Goal: Task Accomplishment & Management: Complete application form

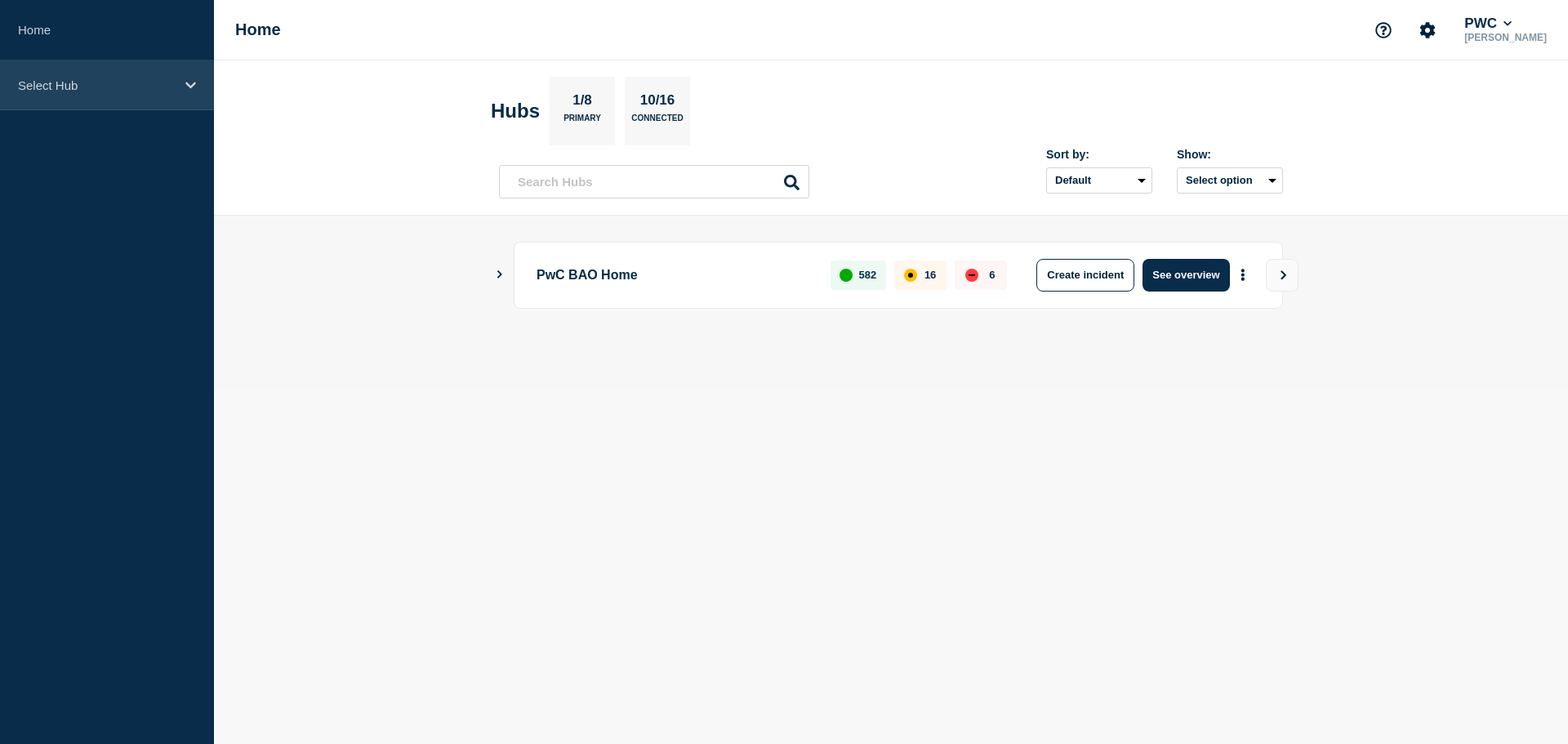
click at [84, 87] on p "Select Hub" at bounding box center [96, 86] width 157 height 13
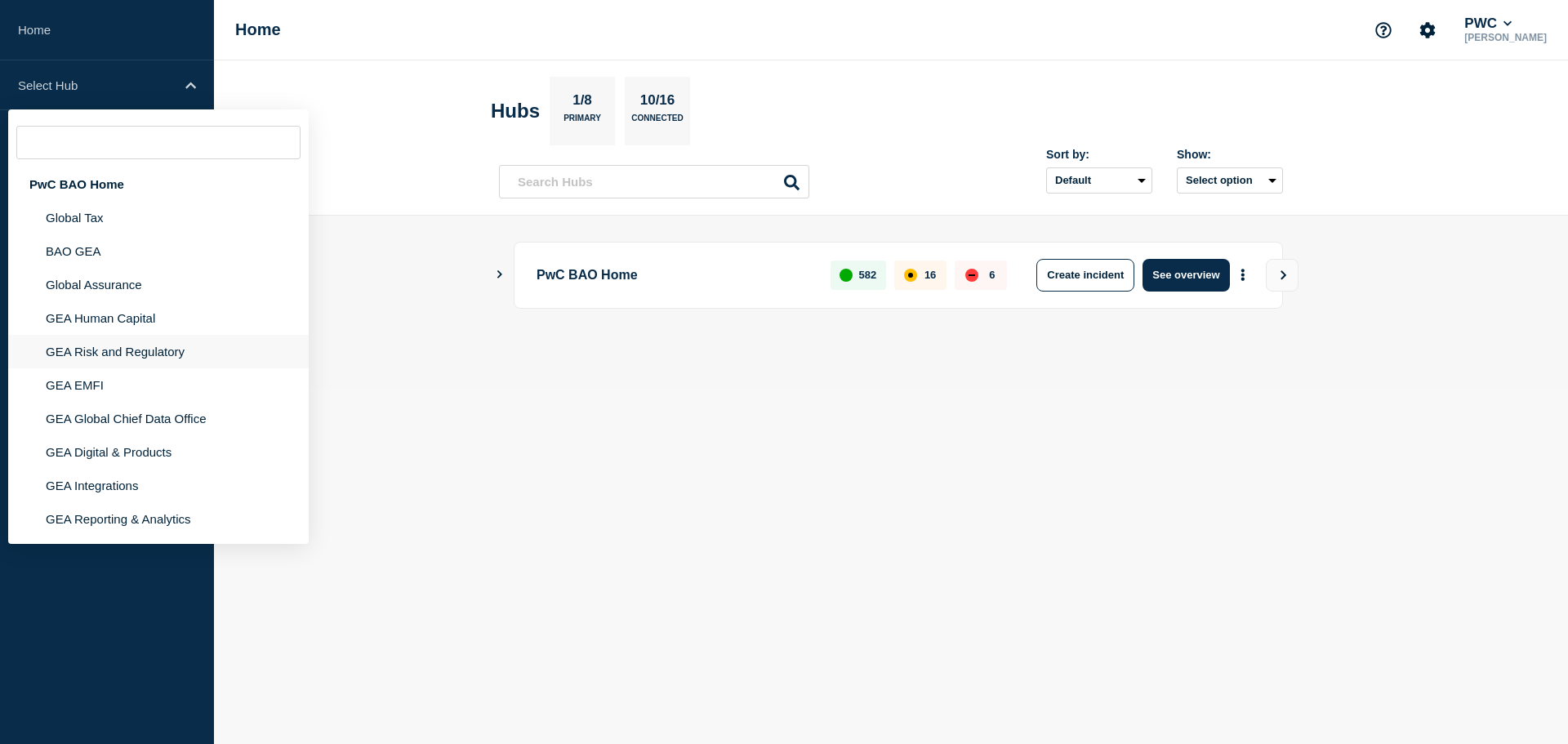
click at [90, 350] on li "GEA Risk and Regulatory" at bounding box center [159, 352] width 301 height 34
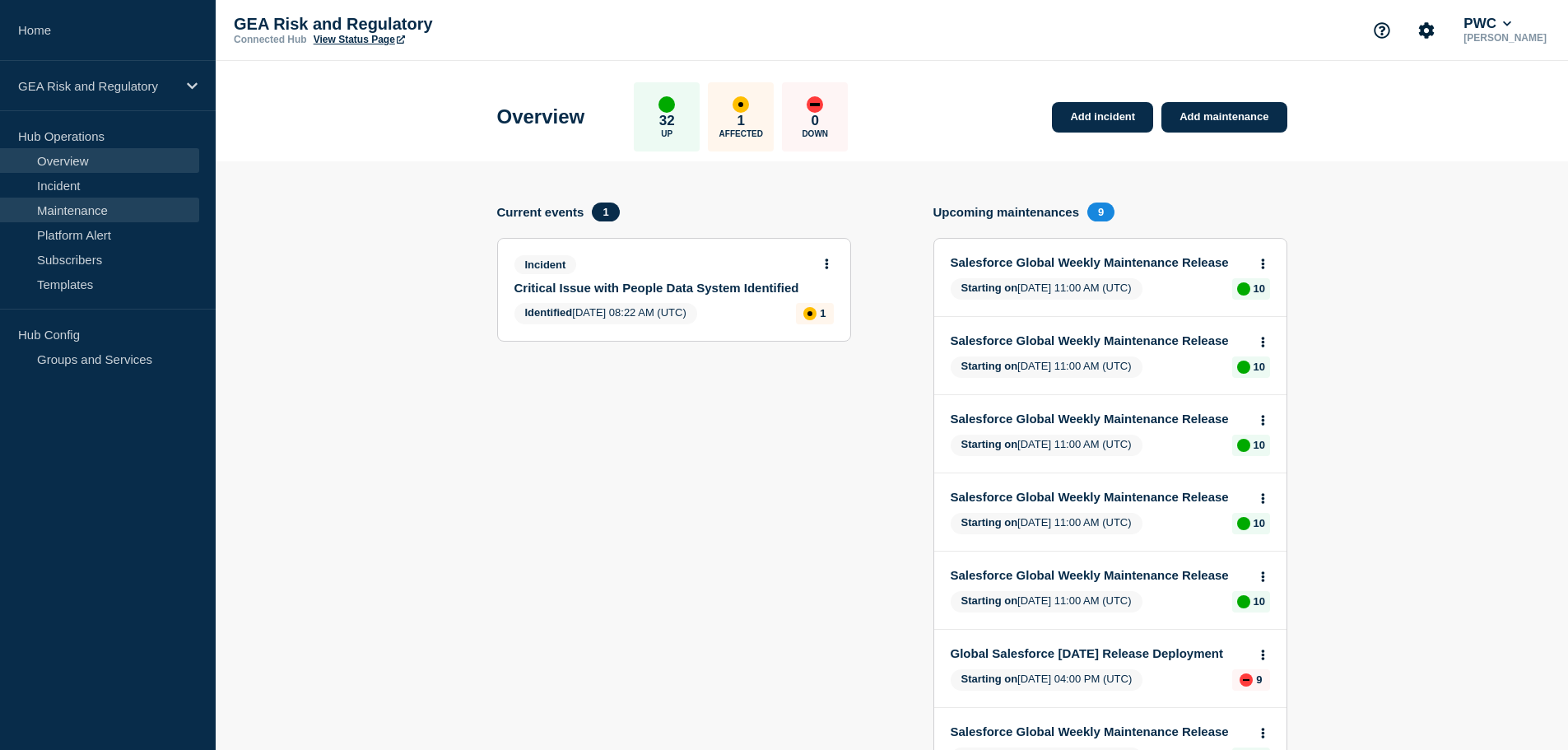
click at [81, 209] on link "Maintenance" at bounding box center [100, 210] width 200 height 25
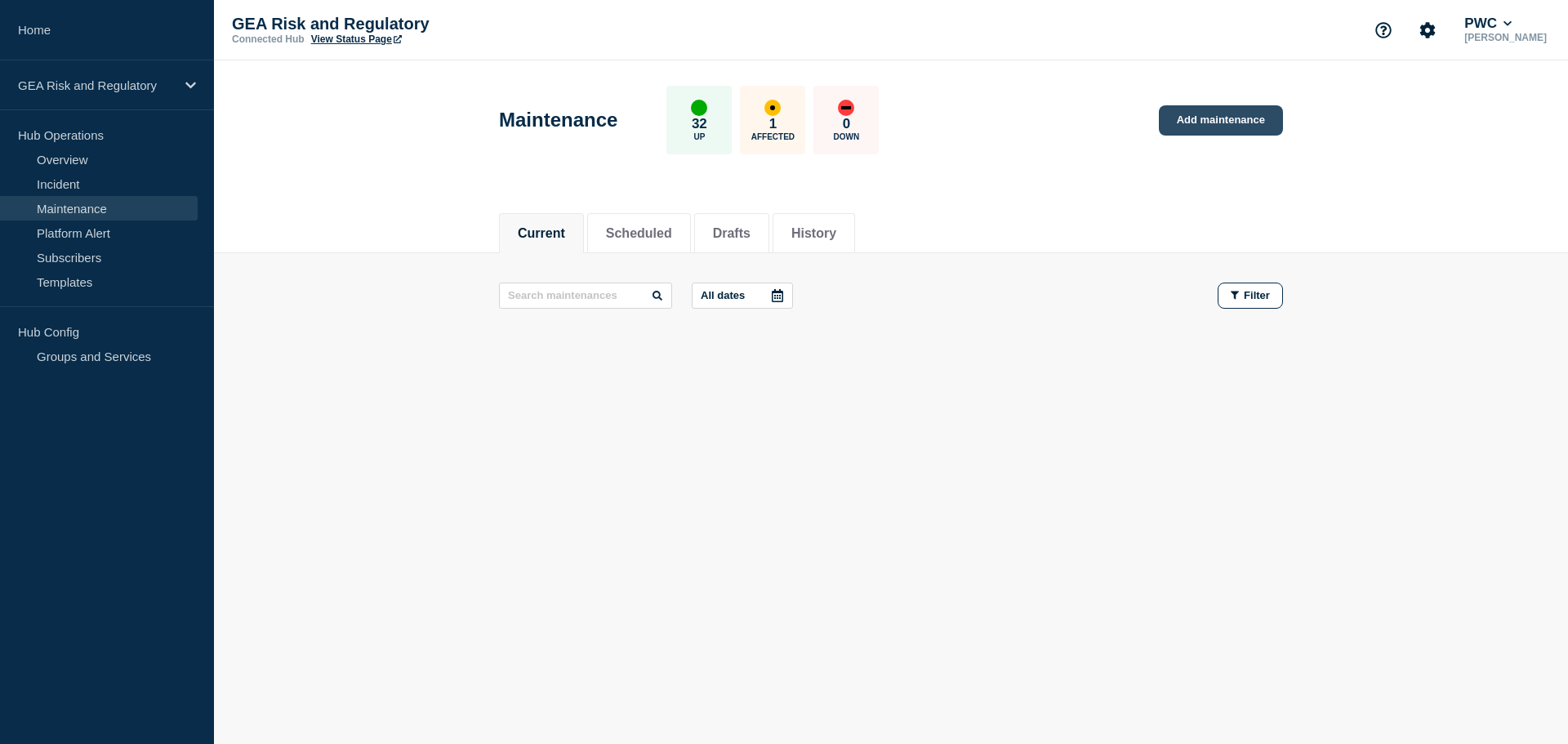
click at [1219, 126] on link "Add maintenance" at bounding box center [1220, 120] width 124 height 30
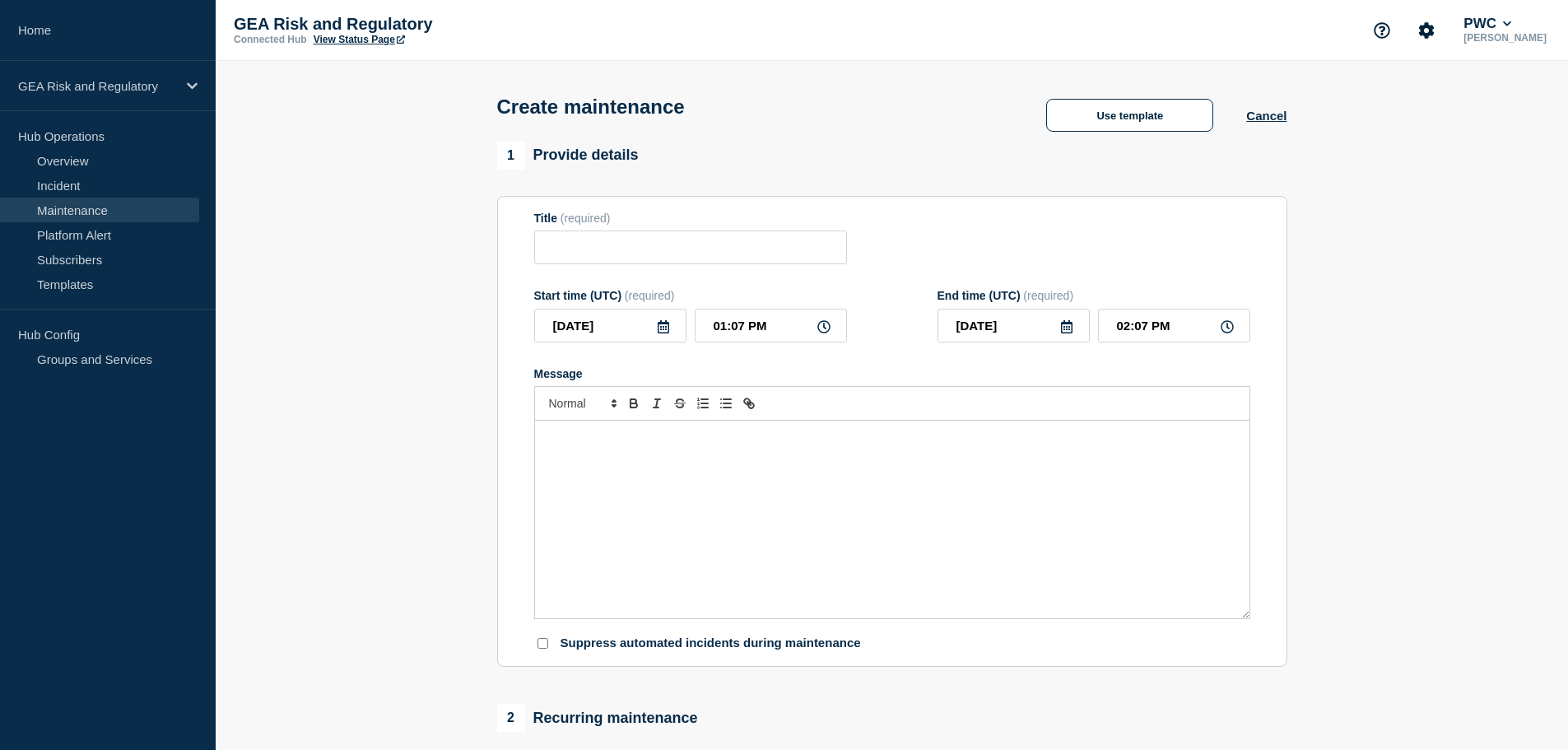
click at [792, 476] on div "Message" at bounding box center [893, 519] width 715 height 198
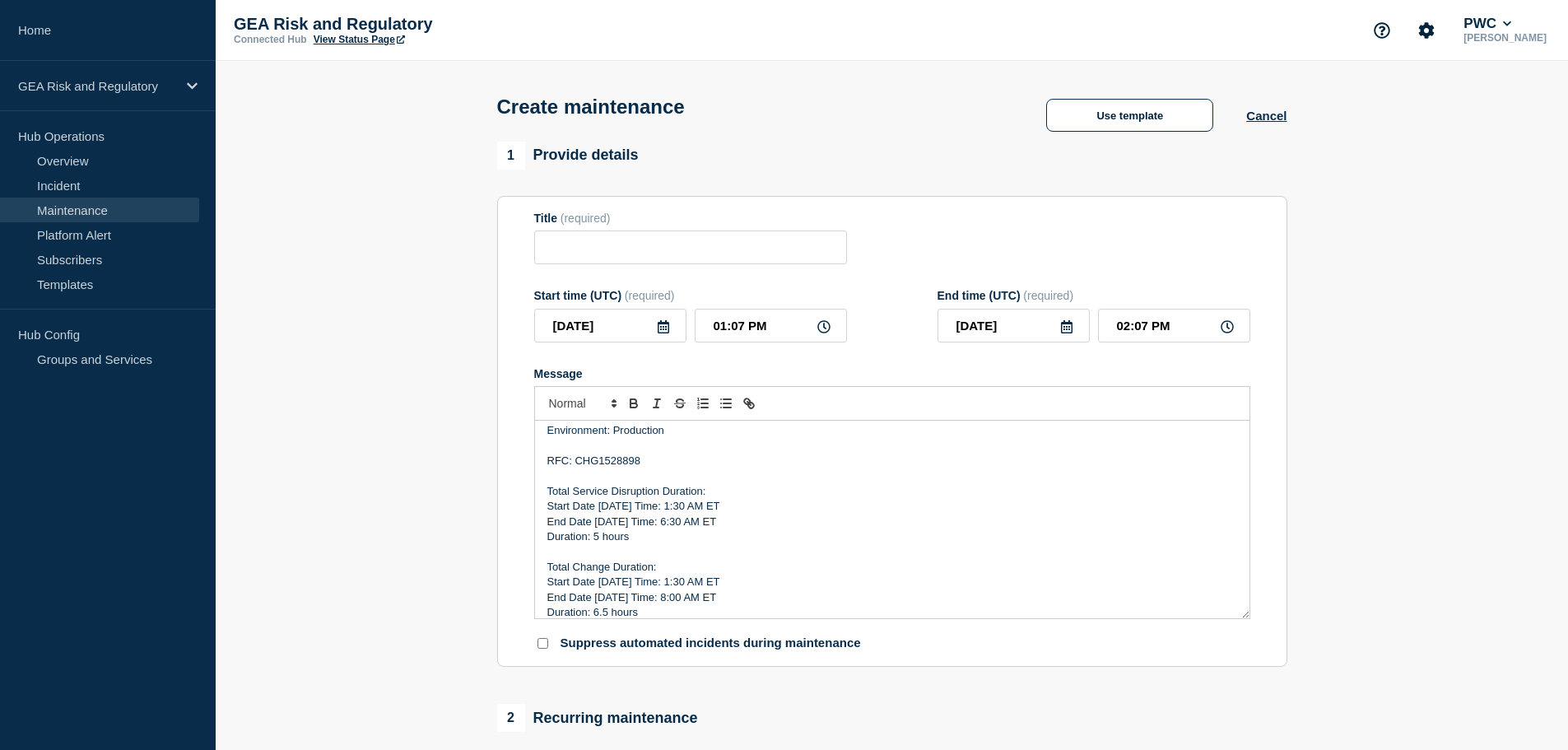
click at [619, 465] on p "RFC: CHG1528898" at bounding box center [892, 460] width 690 height 15
drag, startPoint x: 618, startPoint y: 509, endPoint x: 609, endPoint y: 508, distance: 9.1
click at [609, 508] on p "Start Date [DATE] Time: 1:30 AM ET" at bounding box center [892, 506] width 690 height 15
click at [667, 512] on p "Start Date [DATE] Time: 1:30 AM ET" at bounding box center [892, 506] width 690 height 15
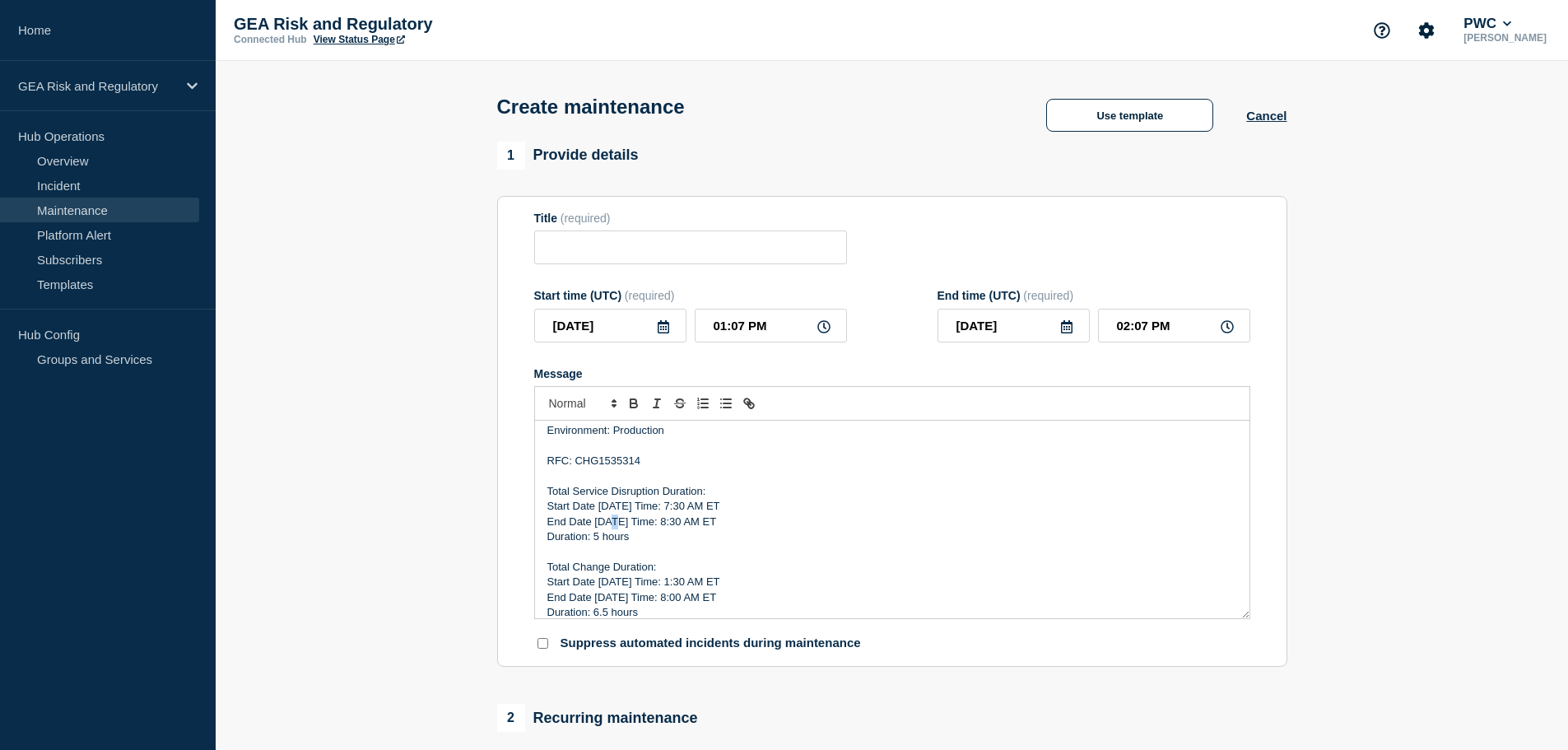
click at [608, 523] on p "End Date [DATE] Time: 8:30 AM ET" at bounding box center [892, 521] width 690 height 15
drag, startPoint x: 645, startPoint y: 542, endPoint x: 549, endPoint y: 514, distance: 100.0
click at [549, 514] on div "Description: This deployment for ER Studio is related to upgrading to version 2…" at bounding box center [893, 519] width 715 height 198
copy div "Start Date [DATE] Time: 7:30 AM ET End Date [DATE] Time: 8:30 AM ET Duration: 1…"
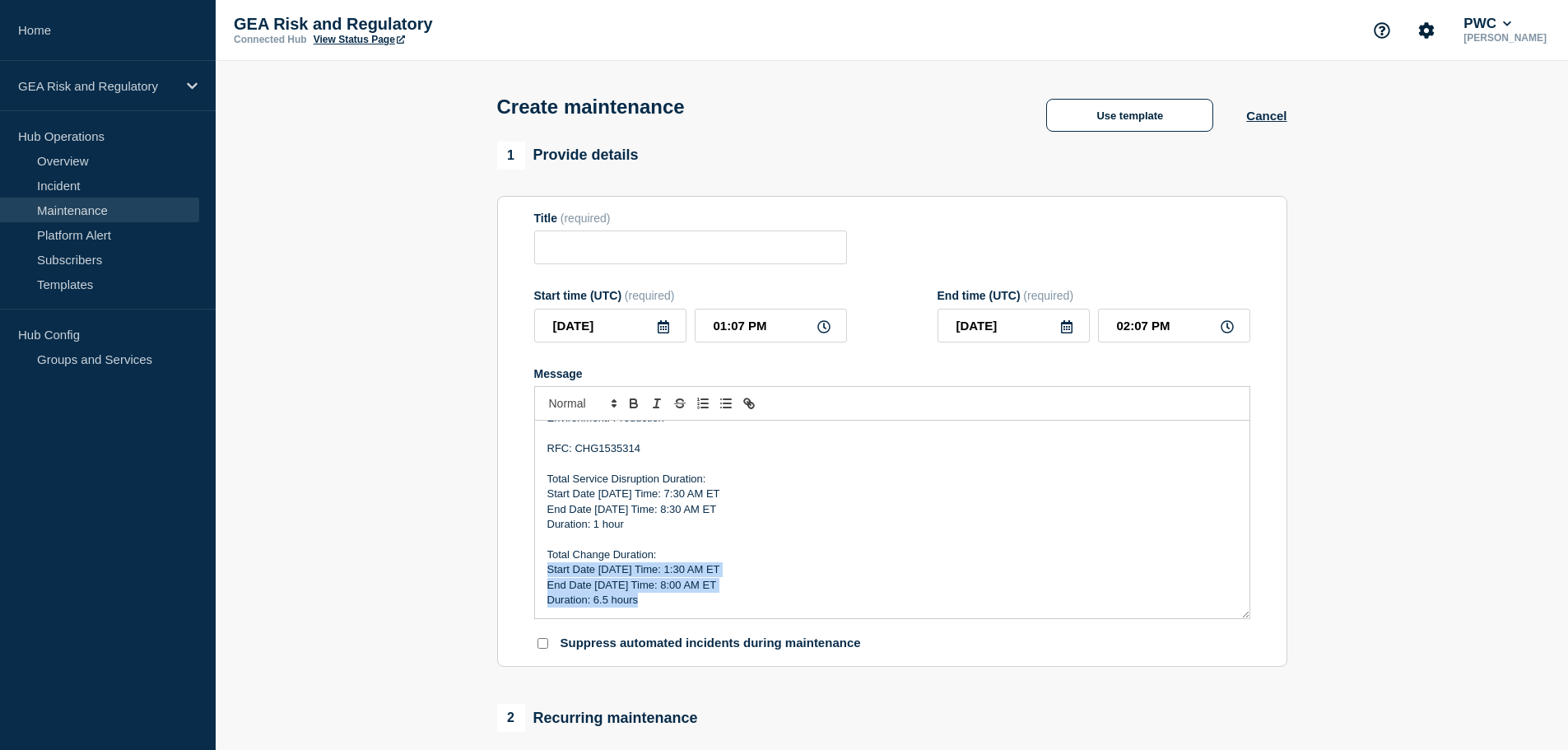
drag, startPoint x: 651, startPoint y: 614, endPoint x: 547, endPoint y: 578, distance: 110.1
click at [547, 578] on div "Description: This deployment for ER Studio is related to upgrading to version 2…" at bounding box center [893, 519] width 715 height 198
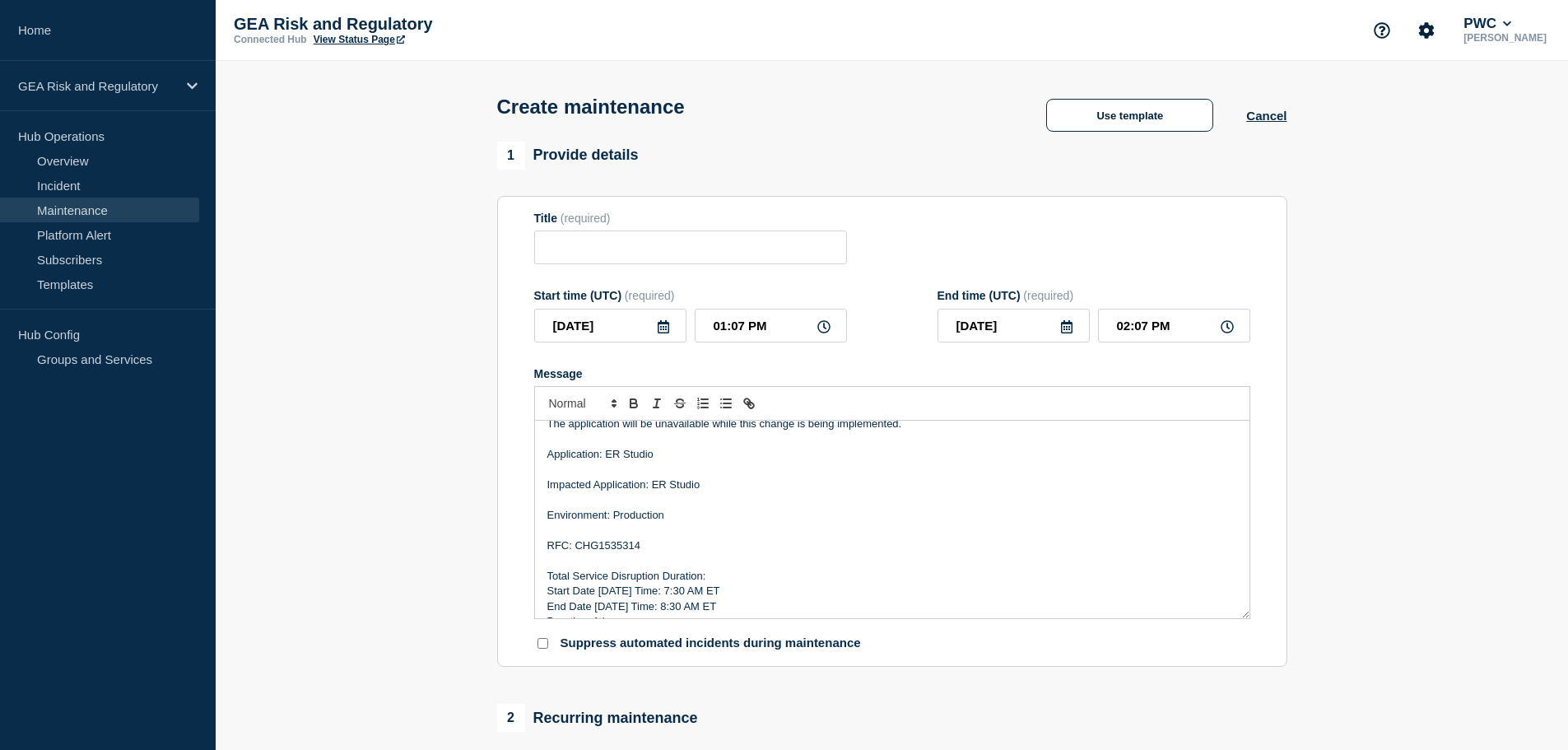
scroll to position [0, 0]
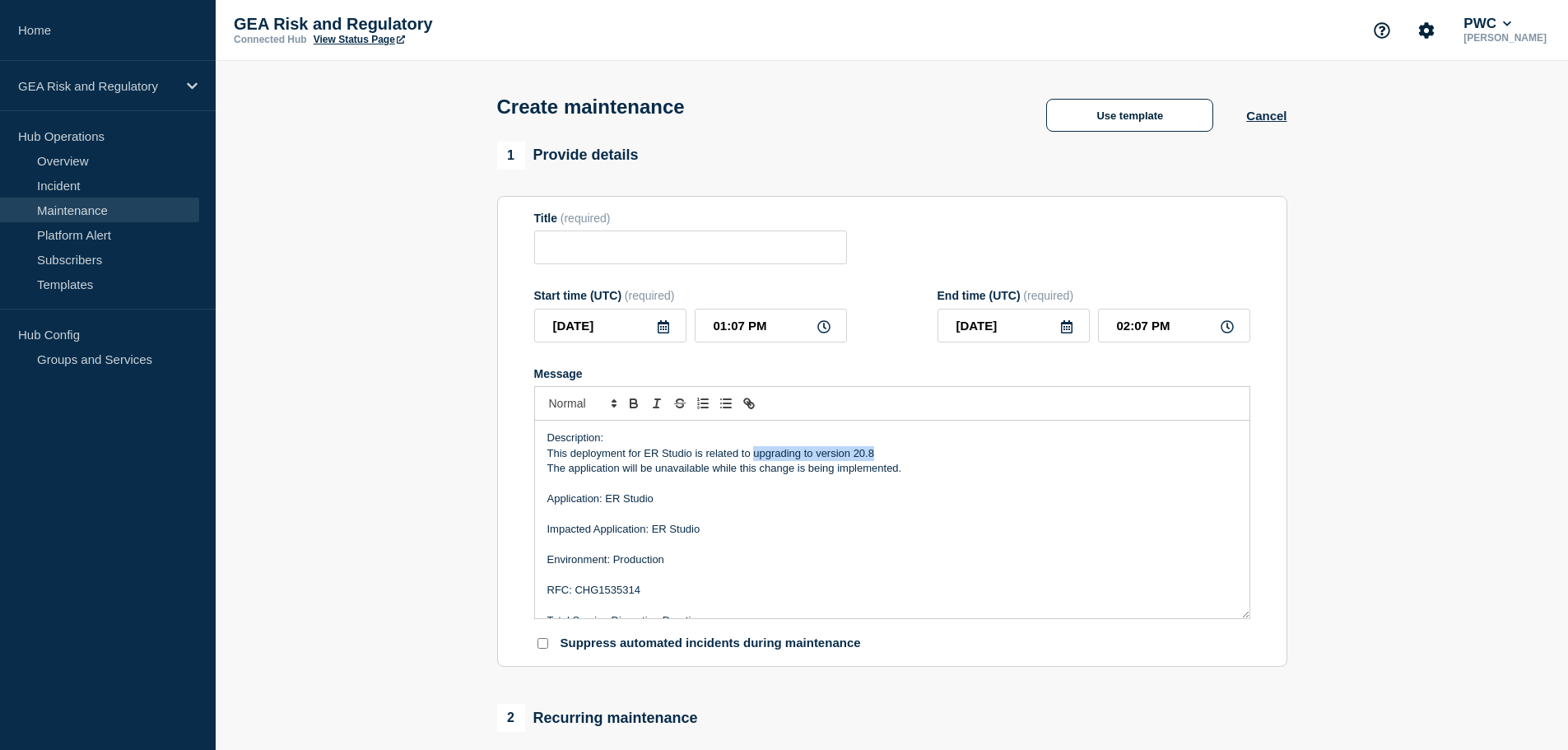
drag, startPoint x: 875, startPoint y: 455, endPoint x: 753, endPoint y: 453, distance: 122.0
click at [753, 453] on p "This deployment for ER Studio is related to upgrading to version 20.8" at bounding box center [892, 453] width 690 height 15
click at [931, 457] on p "This deployment for ER Studio is related to Statement's Execute method returned…" at bounding box center [892, 453] width 690 height 15
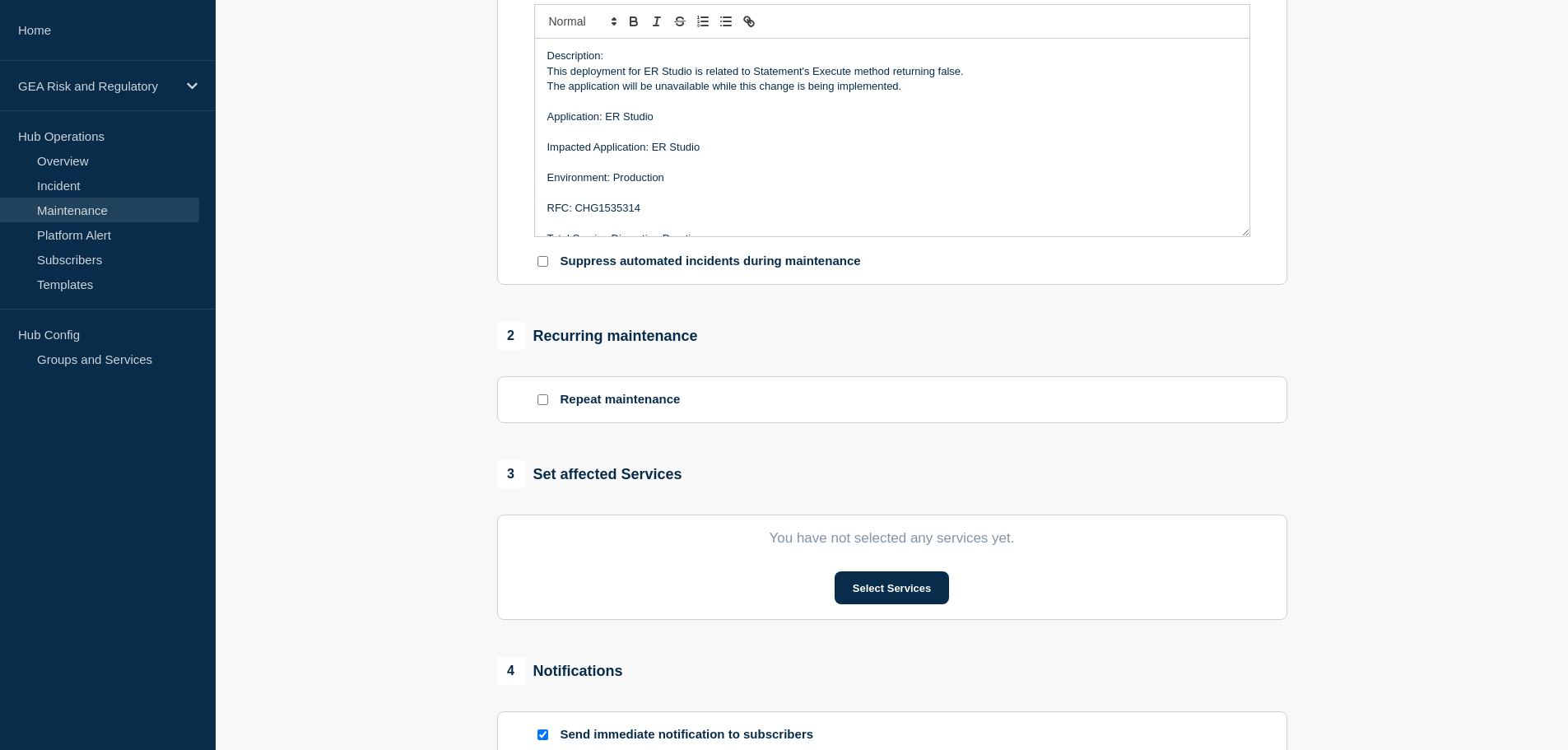
scroll to position [686, 0]
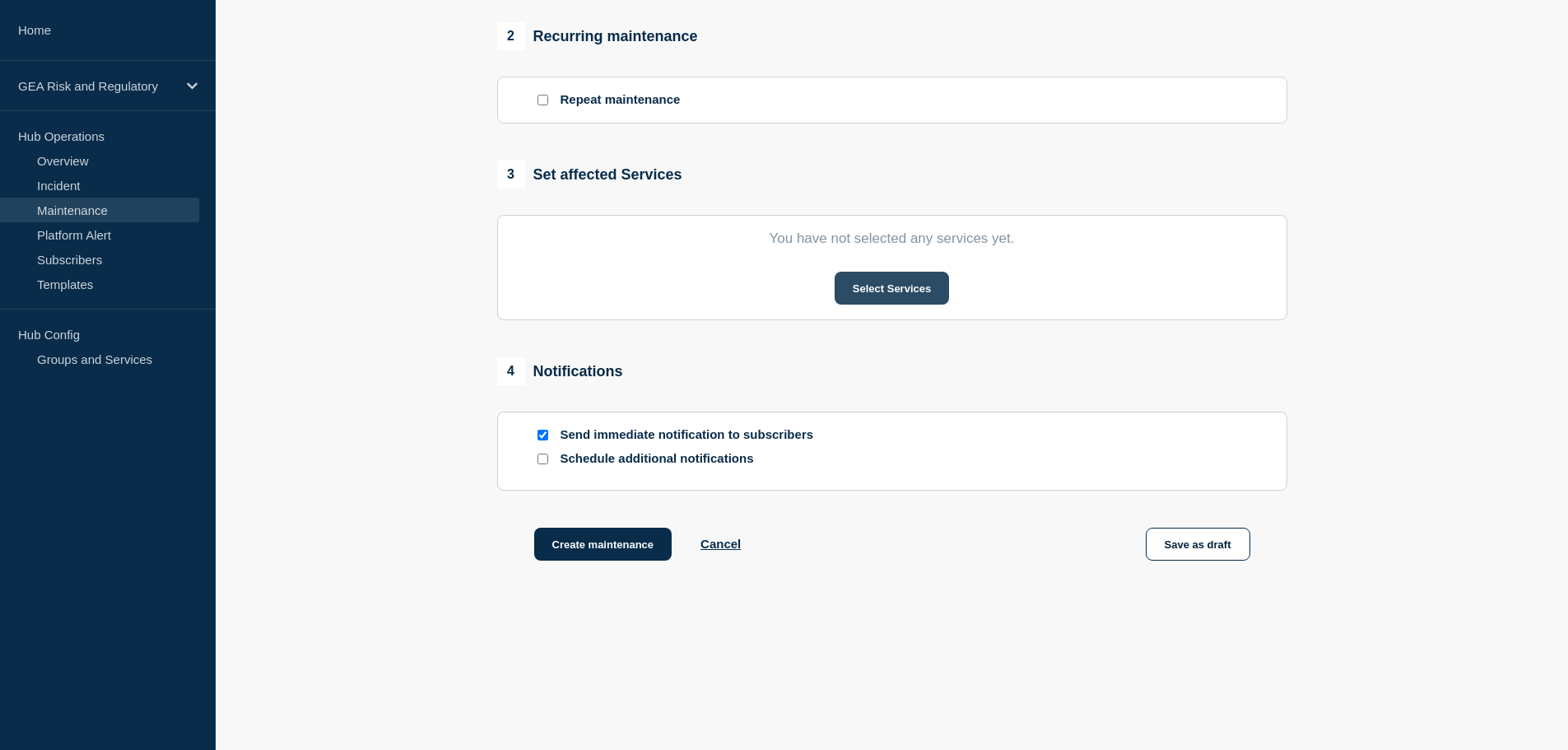
click at [887, 280] on button "Select Services" at bounding box center [892, 289] width 114 height 33
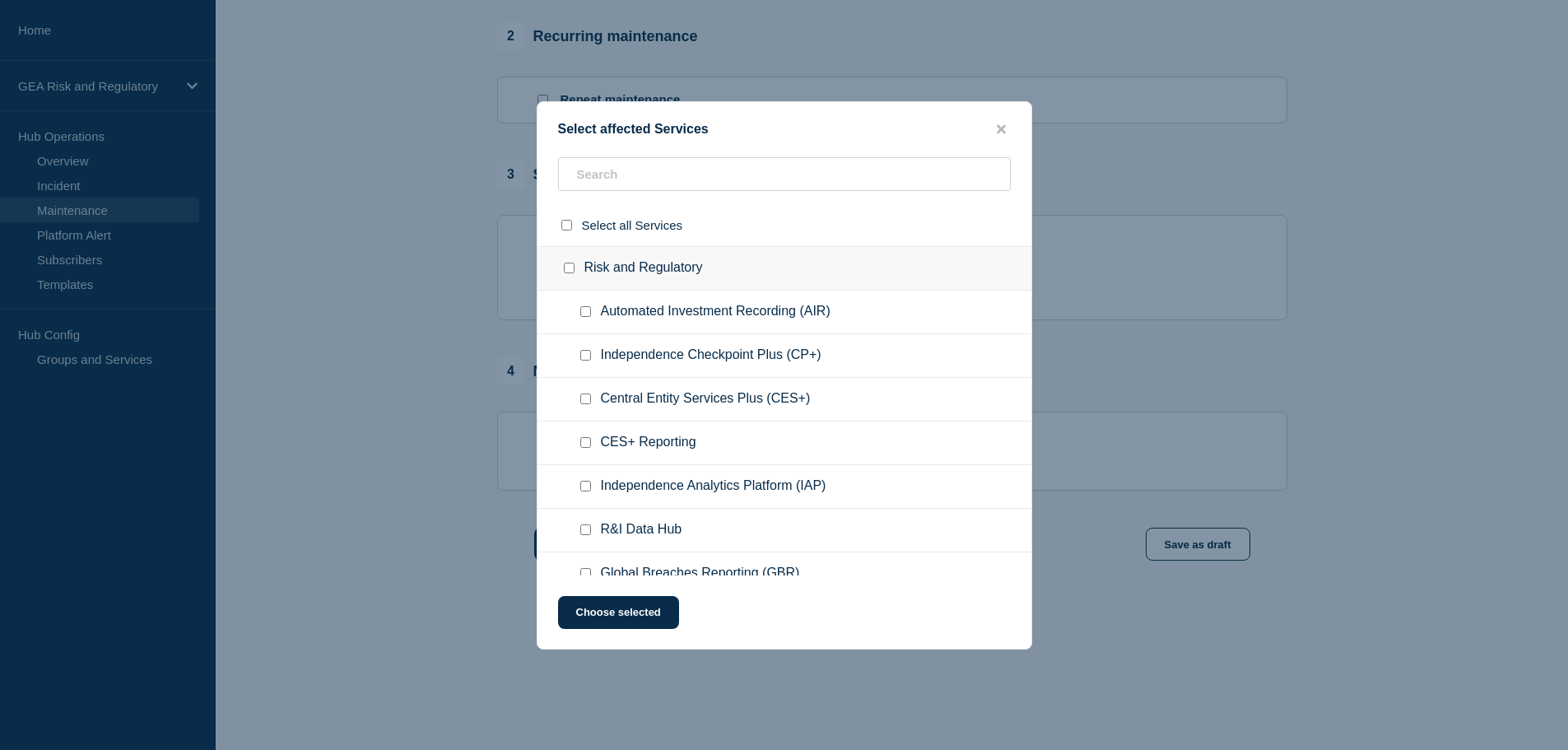
scroll to position [138, 0]
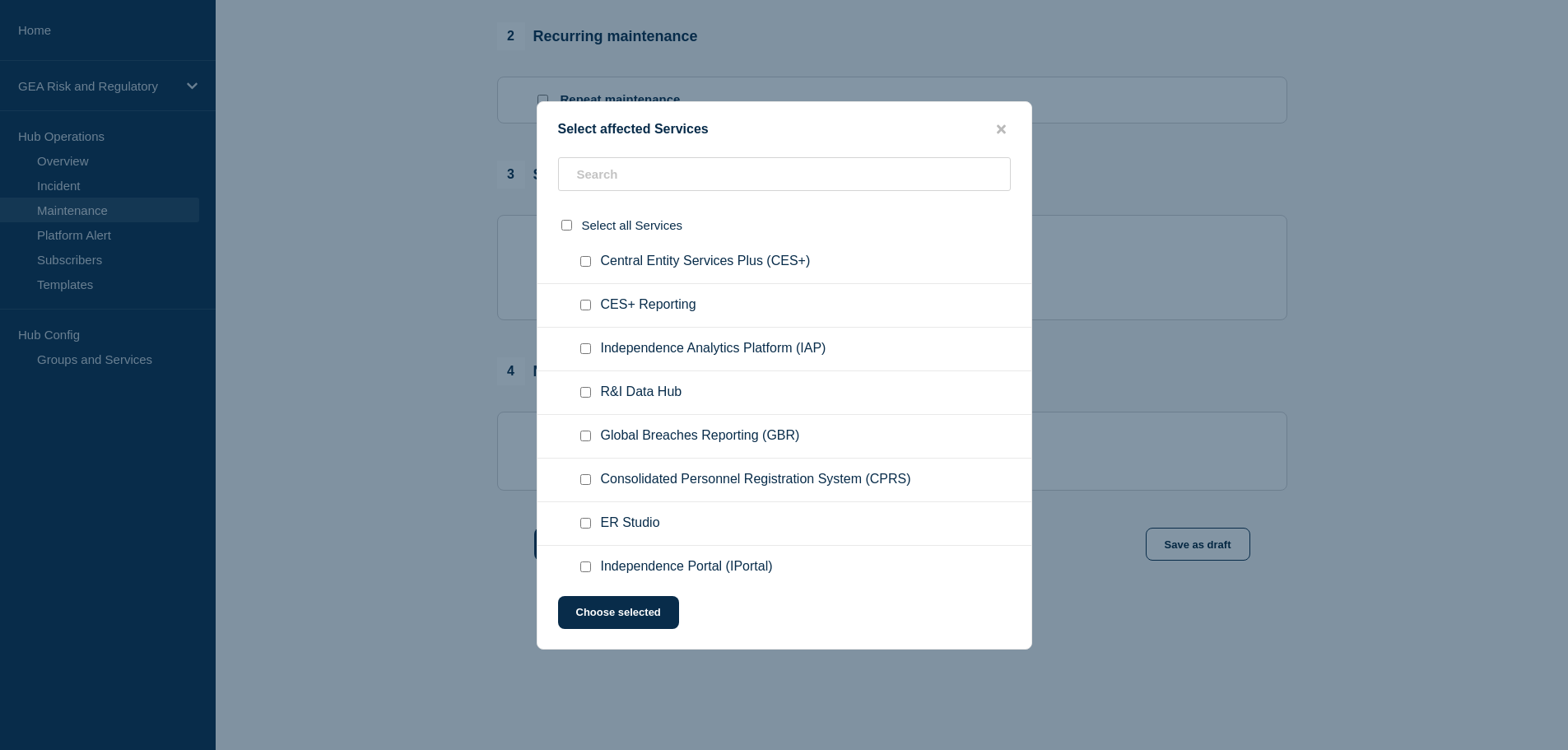
click at [582, 532] on div at bounding box center [589, 523] width 24 height 16
click at [585, 526] on input "ER Studio checkbox" at bounding box center [585, 523] width 11 height 11
checkbox input "true"
click at [623, 608] on button "Choose selected" at bounding box center [618, 612] width 121 height 33
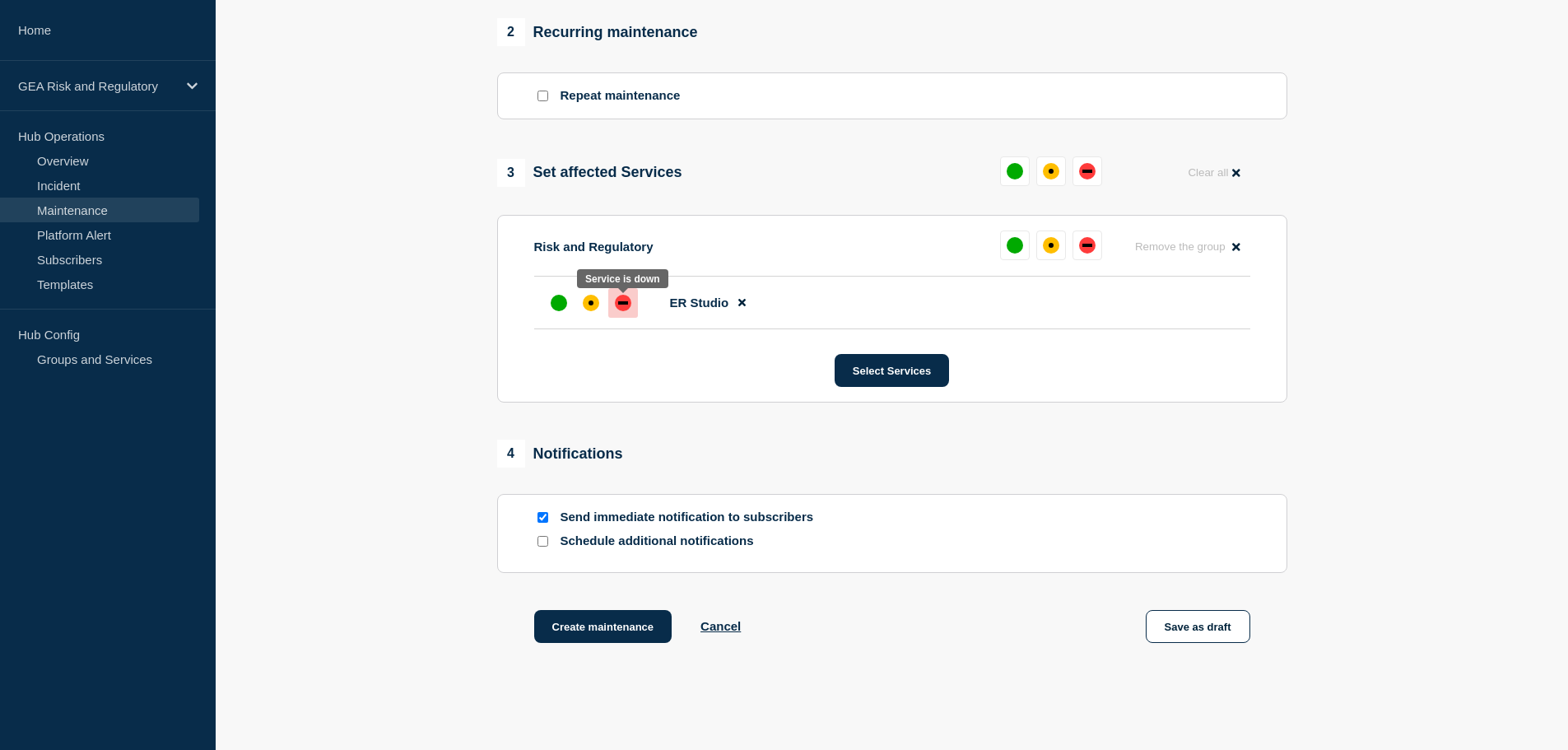
click at [621, 302] on div "down" at bounding box center [623, 302] width 16 height 16
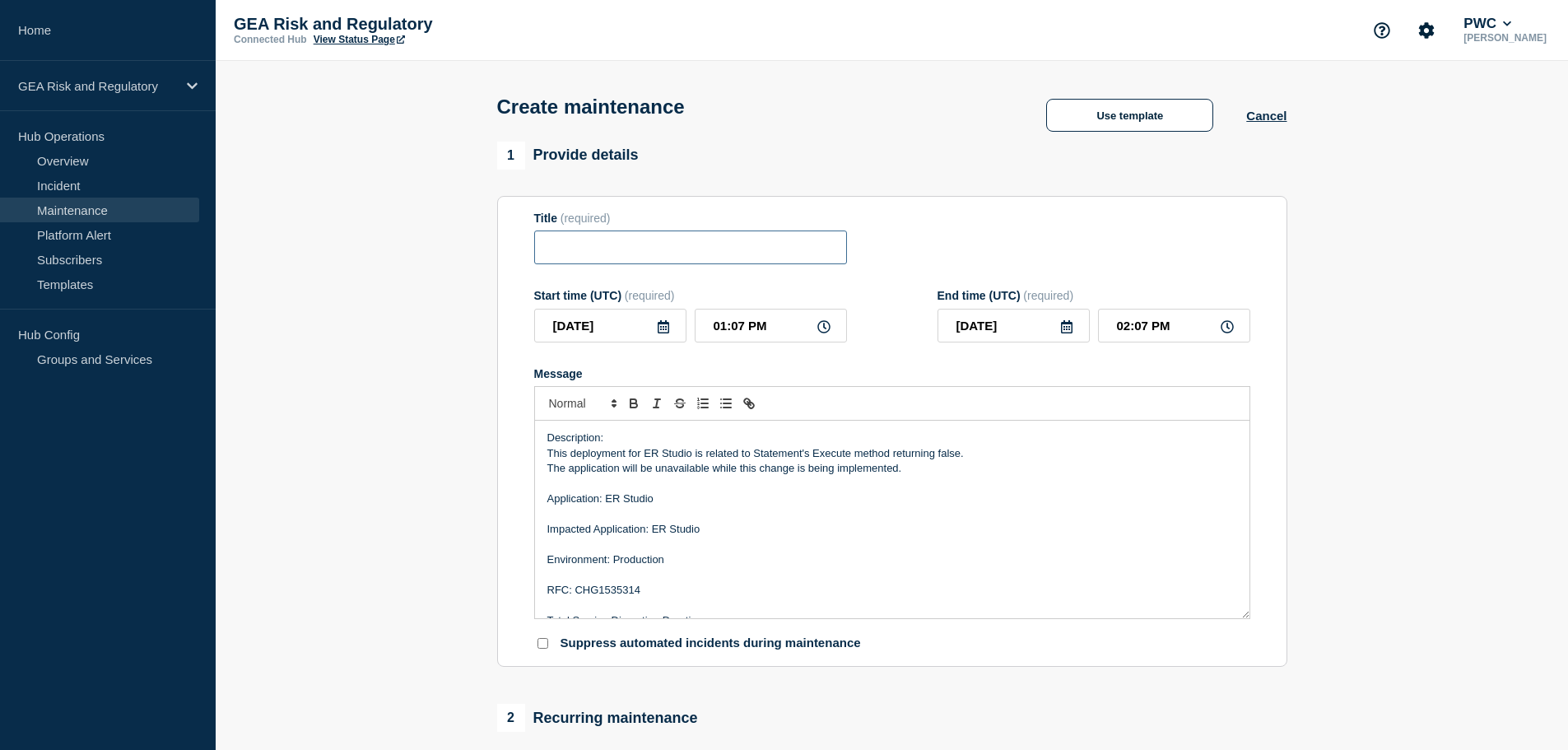
click at [577, 255] on input "Title" at bounding box center [691, 247] width 313 height 34
paste input "ER Studio - Production -"
drag, startPoint x: 850, startPoint y: 459, endPoint x: 755, endPoint y: 453, distance: 95.2
click at [755, 453] on p "This deployment for ER Studio is related to Statement's Execute method returnin…" at bounding box center [892, 453] width 690 height 15
copy p "Statement's Execute"
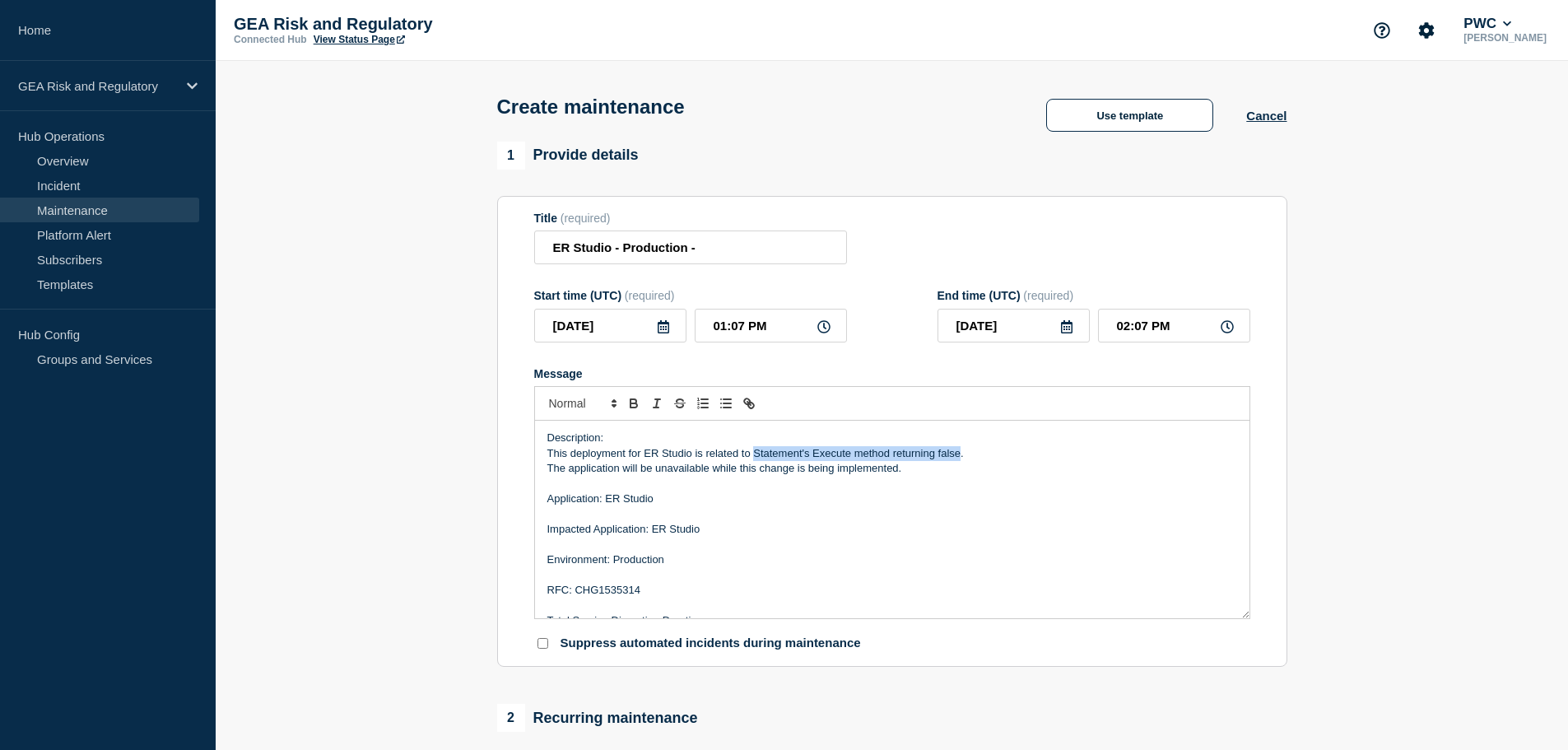
drag, startPoint x: 961, startPoint y: 454, endPoint x: 755, endPoint y: 454, distance: 206.0
click at [755, 454] on p "This deployment for ER Studio is related to Statement's Execute method returnin…" at bounding box center [892, 453] width 690 height 15
copy p "Statement's Execute method returning false"
click at [733, 249] on input "ER Studio - Production -" at bounding box center [691, 247] width 313 height 34
paste input "Statement's Execute method returning false"
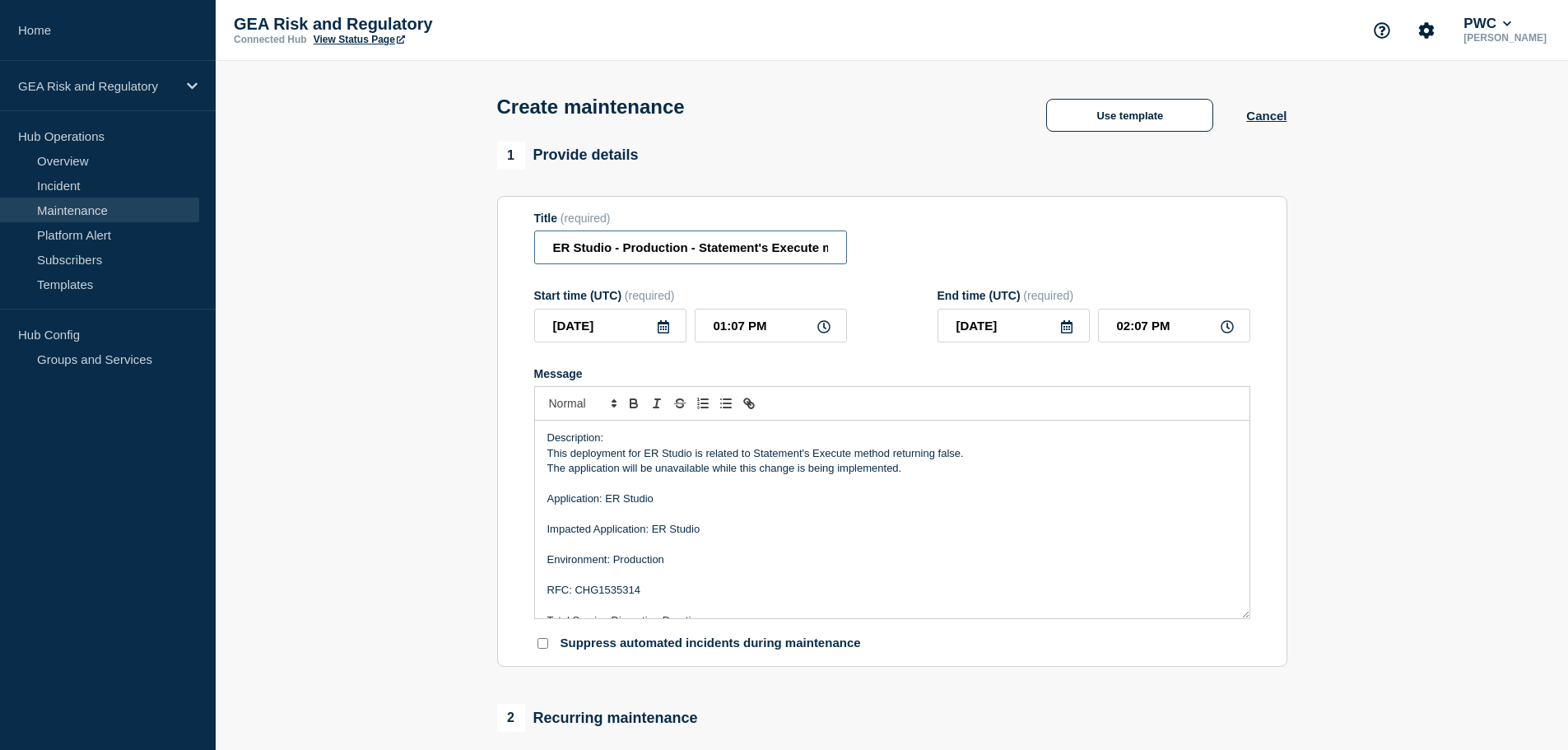
scroll to position [0, 129]
drag, startPoint x: 744, startPoint y: 248, endPoint x: 867, endPoint y: 253, distance: 123.1
click at [867, 253] on div "Title (required) ER Studio - Production - Statement's Execute method returning …" at bounding box center [893, 237] width 717 height 53
type input "ER Studio - Production - Statement's Execute"
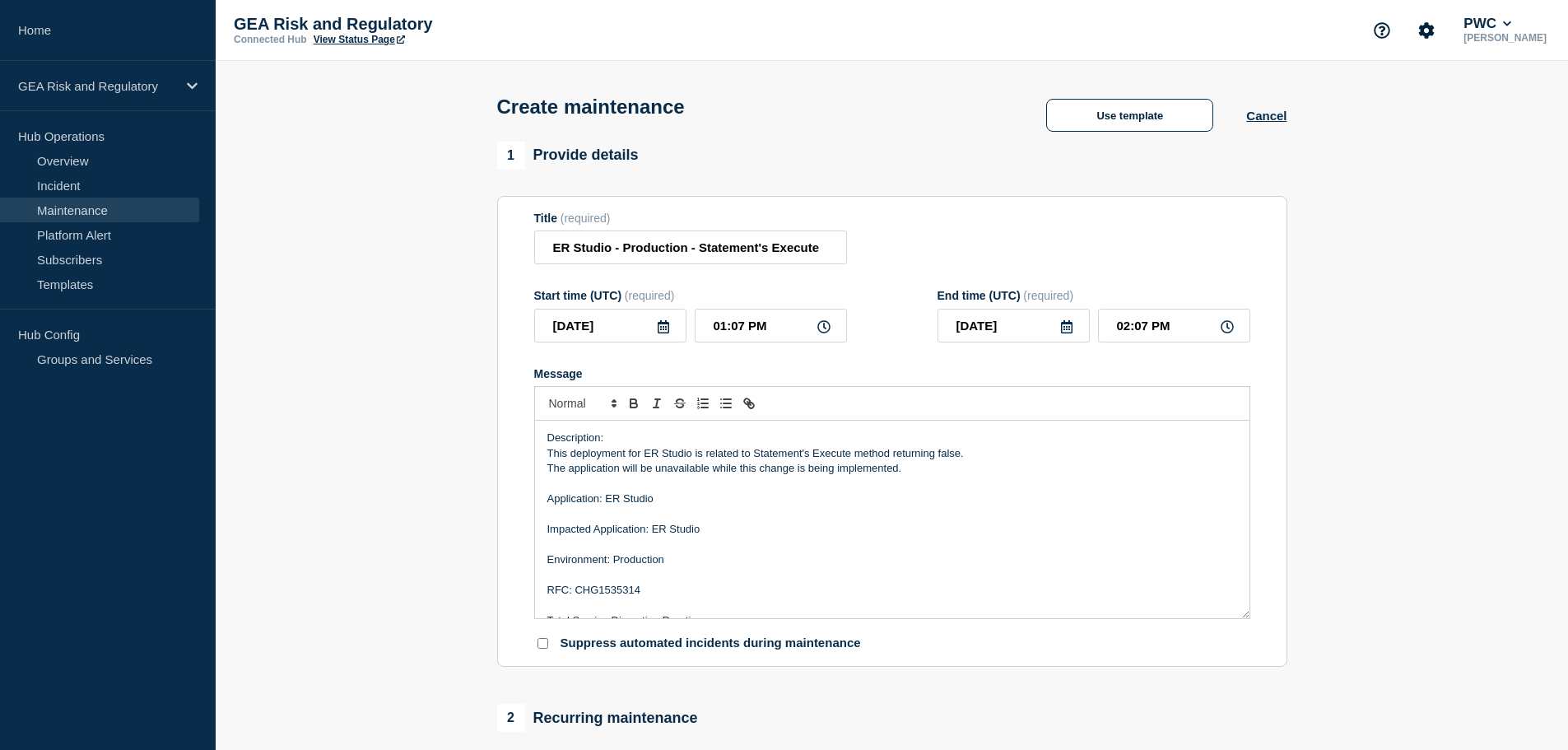
click at [755, 458] on p "This deployment for ER Studio is related to Statement's Execute method returnin…" at bounding box center [892, 453] width 690 height 15
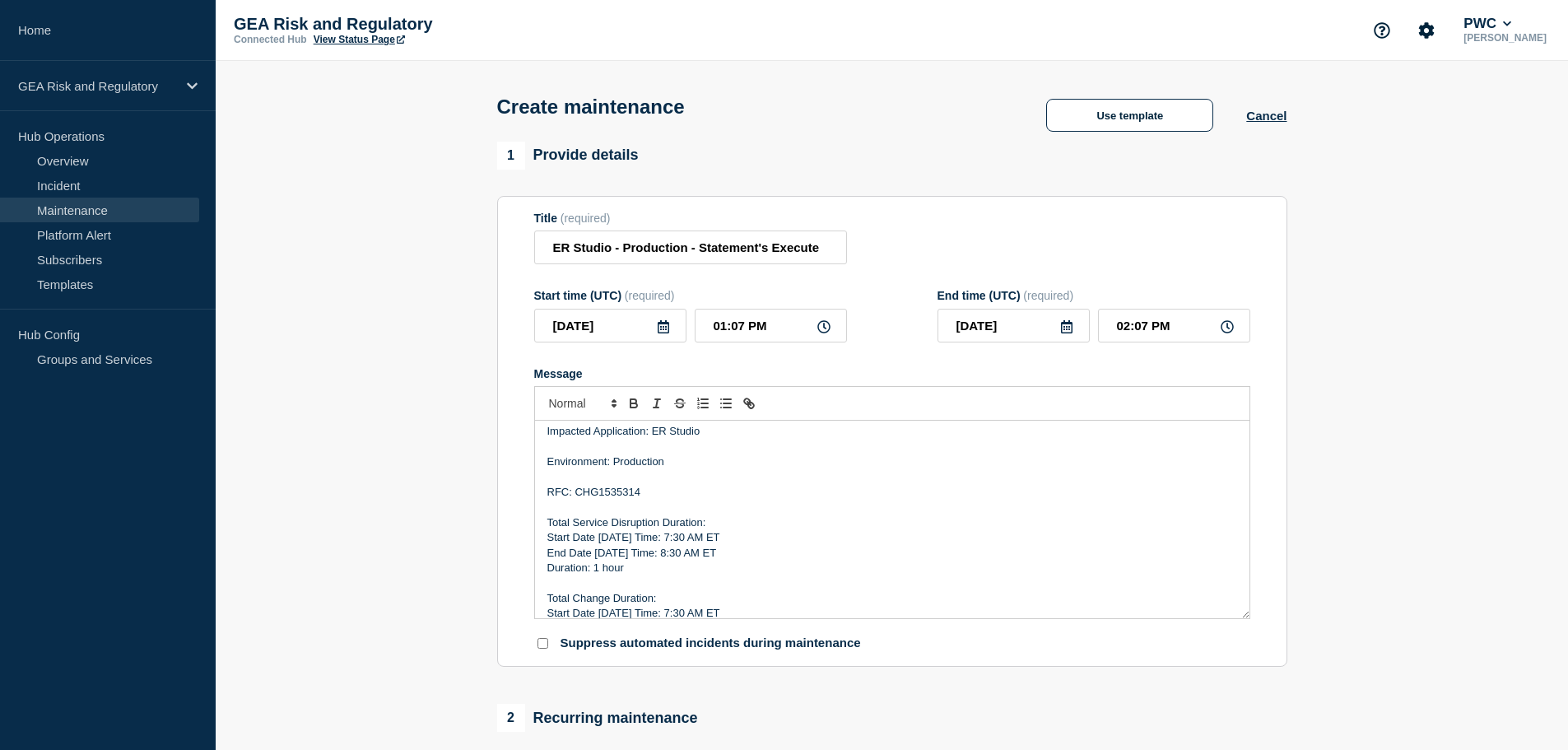
scroll to position [138, 0]
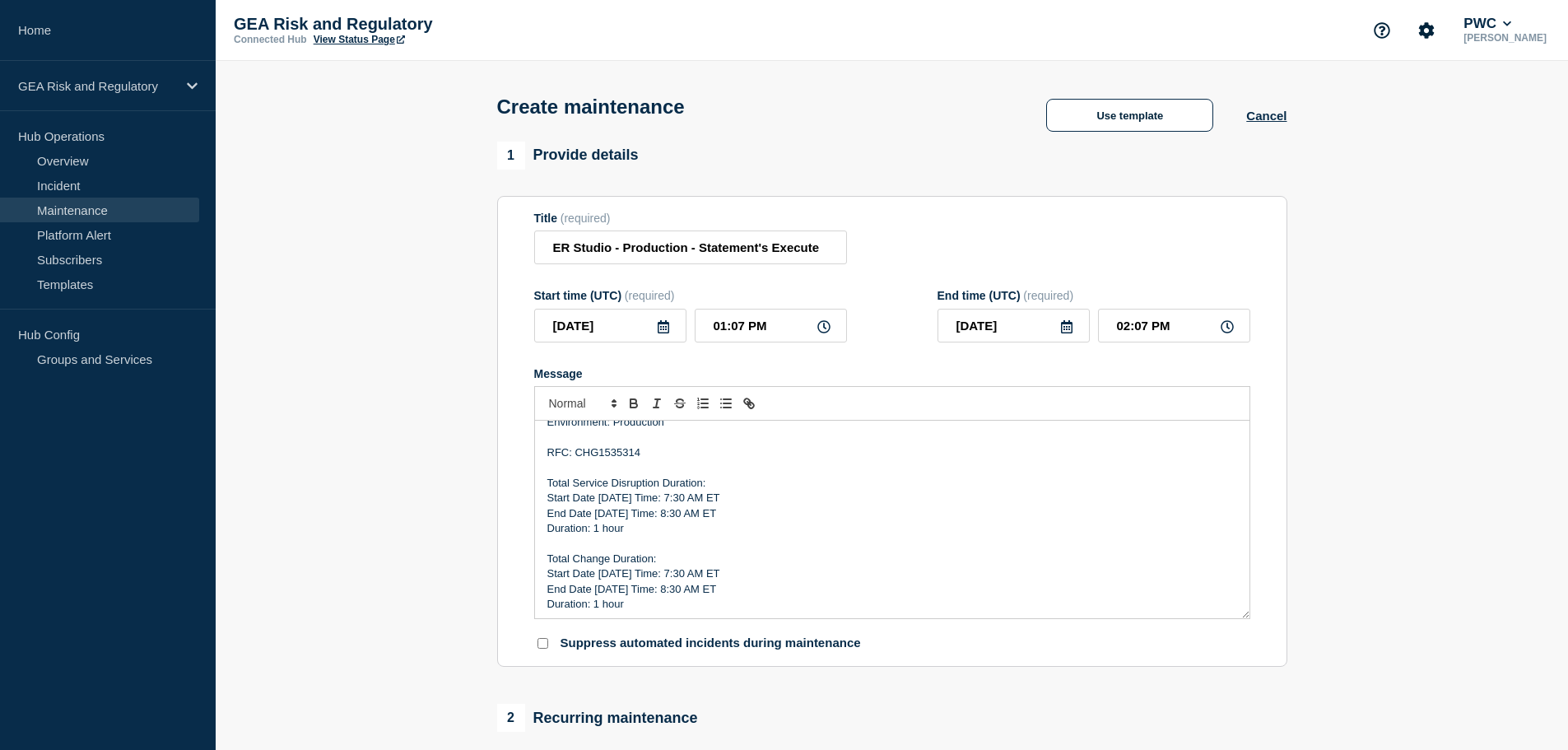
click at [667, 332] on icon at bounding box center [663, 328] width 14 height 14
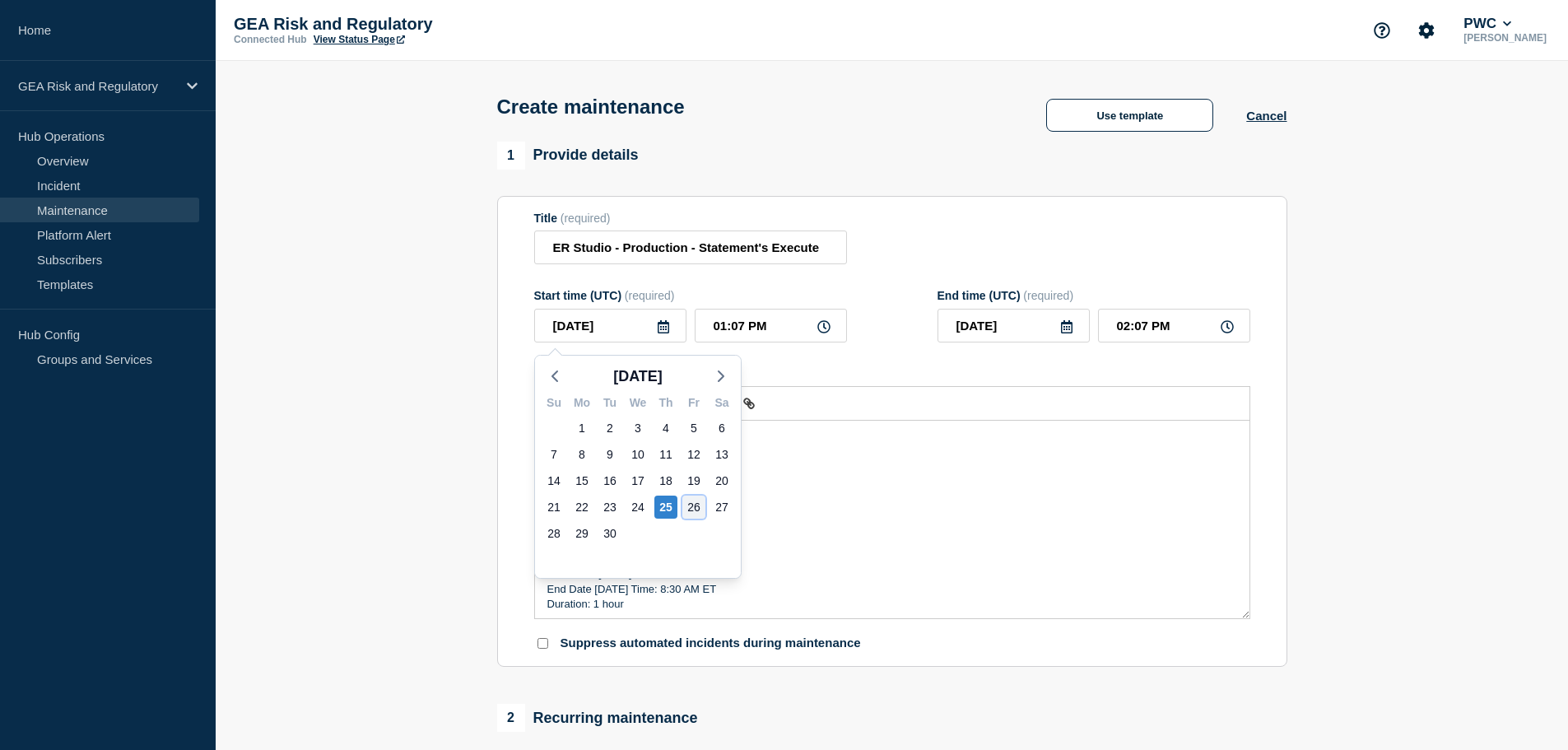
click at [699, 513] on div "26" at bounding box center [694, 508] width 23 height 23
type input "[DATE]"
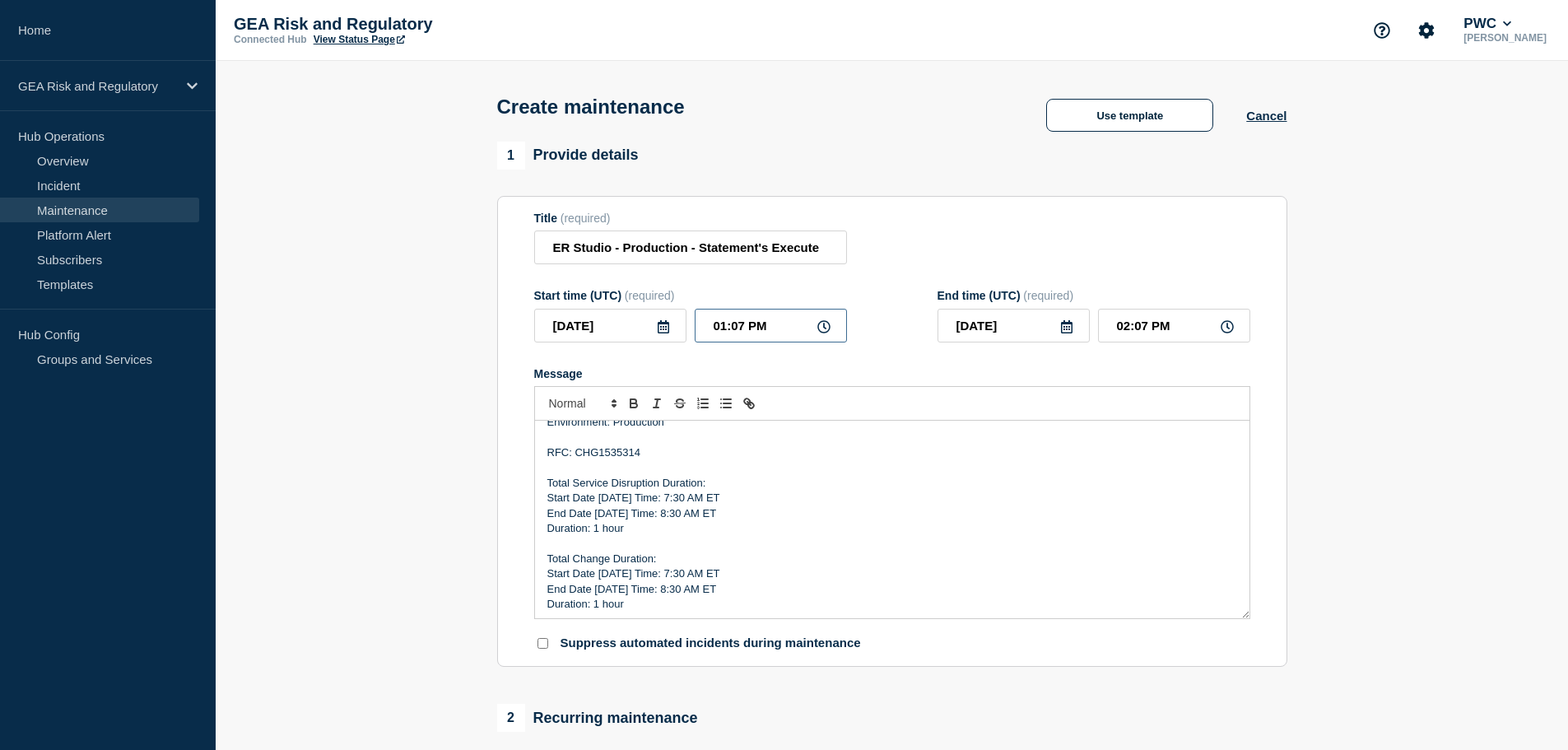
click at [712, 332] on input "01:07 PM" at bounding box center [770, 326] width 152 height 34
type input "11:07 PM"
type input "[DATE]"
type input "12:07 AM"
type input "11:37 PM"
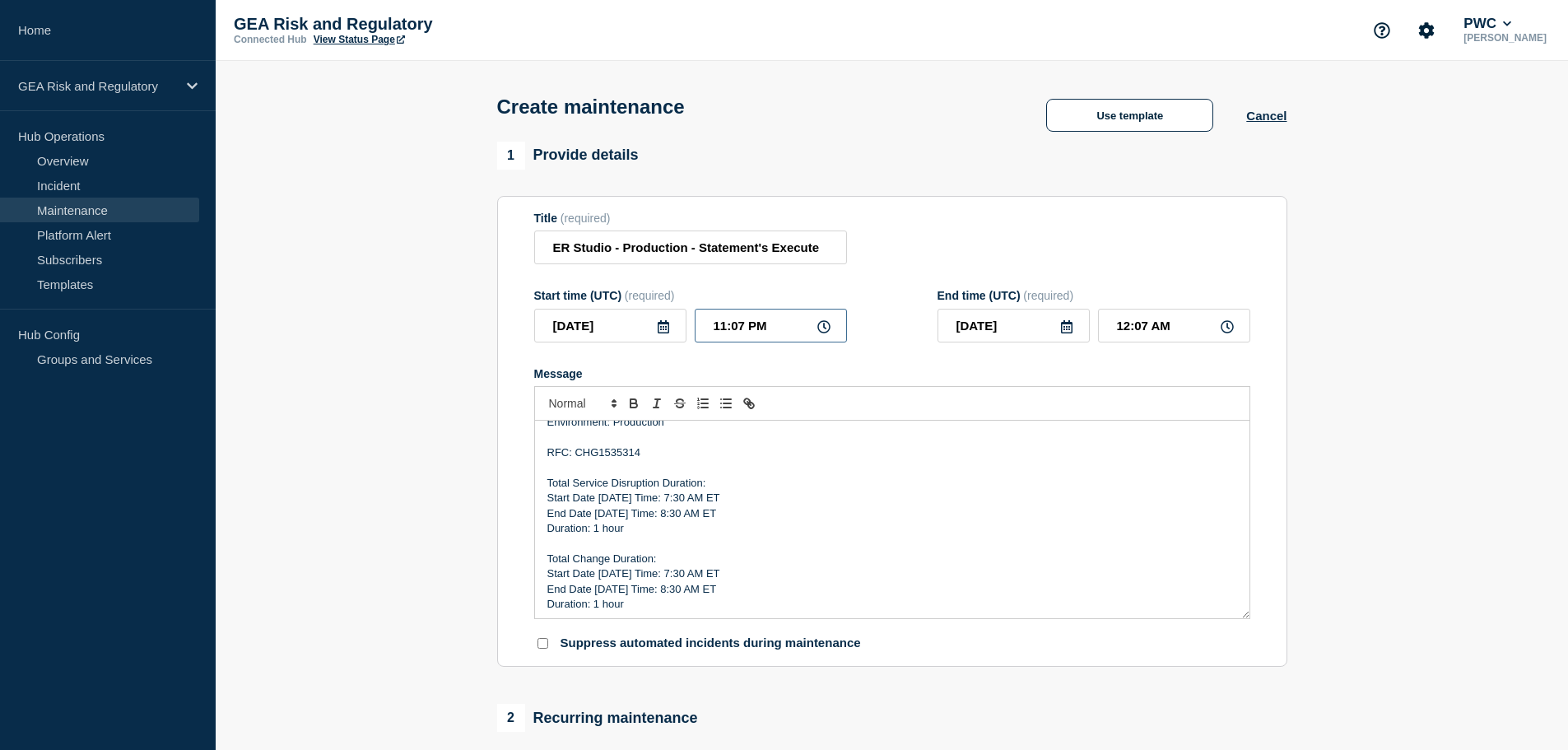
type input "12:37 AM"
type input "11:30 PM"
type input "12:30 AM"
click at [839, 550] on p "Message" at bounding box center [892, 543] width 690 height 15
drag, startPoint x: 777, startPoint y: 328, endPoint x: 750, endPoint y: 325, distance: 27.2
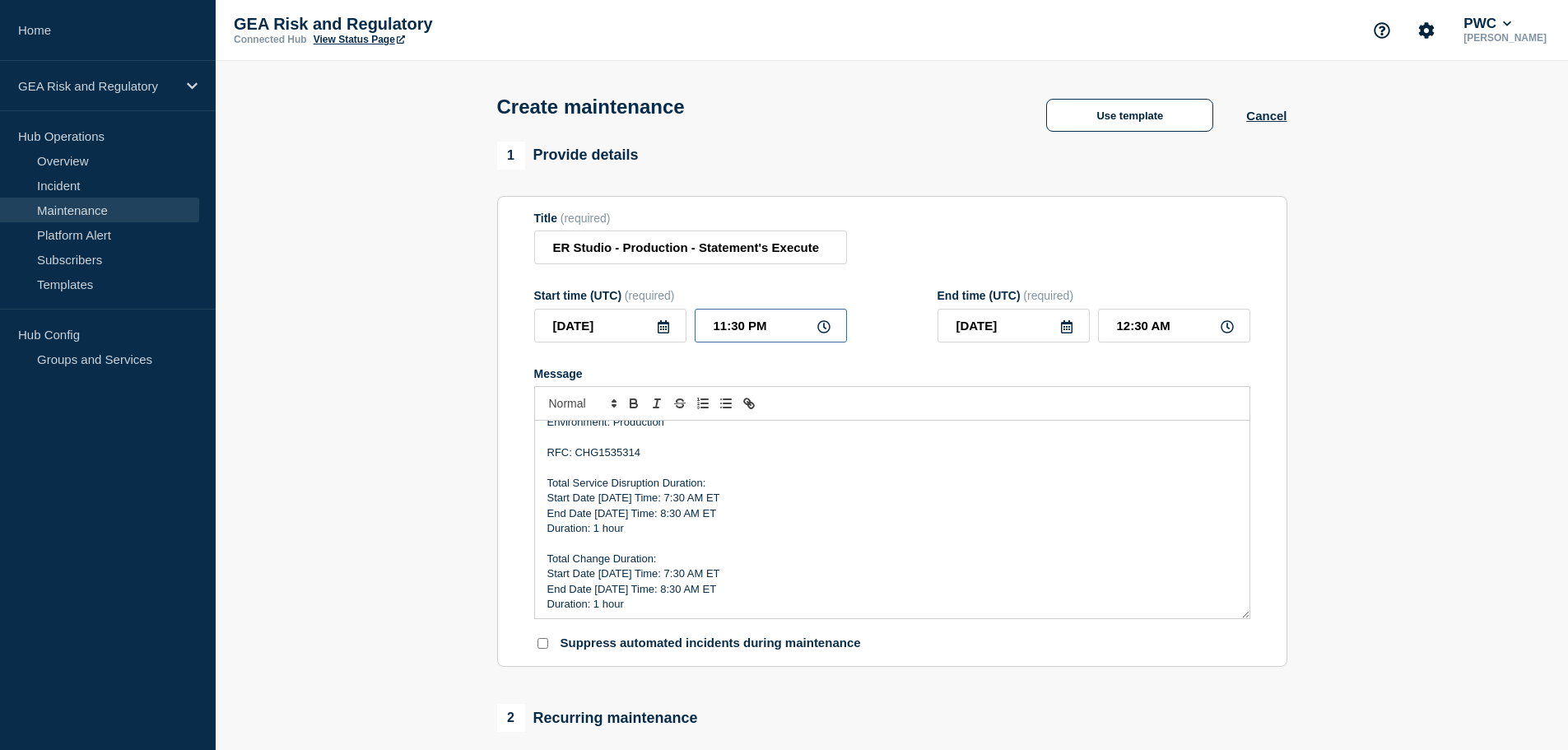
click at [750, 325] on input "11:30 PM" at bounding box center [770, 326] width 152 height 34
type input "11:30 AM"
type input "[DATE]"
drag, startPoint x: 1178, startPoint y: 332, endPoint x: 1155, endPoint y: 330, distance: 23.1
click at [1155, 330] on input "12:30 PM" at bounding box center [1174, 326] width 152 height 34
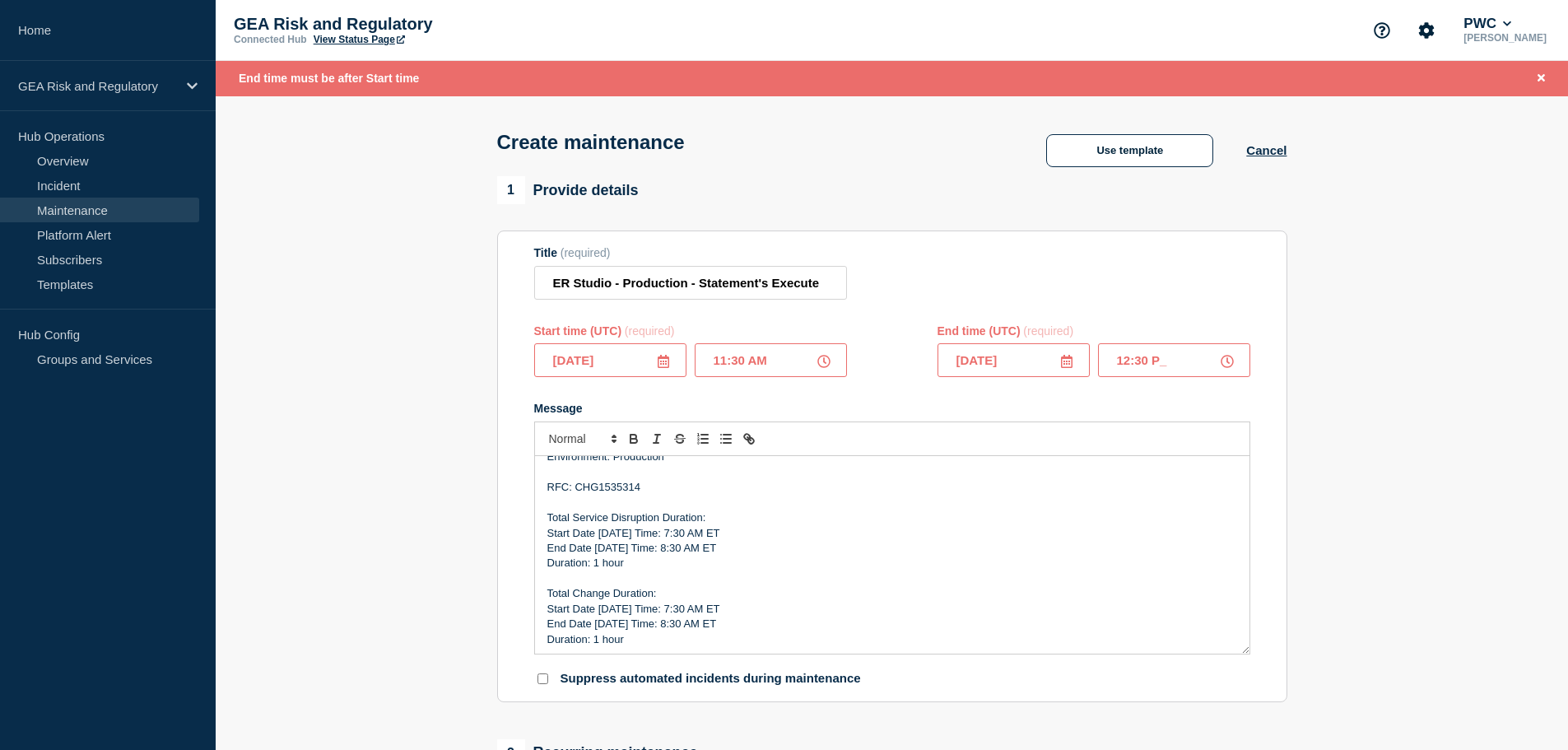
type input "12:30 PM"
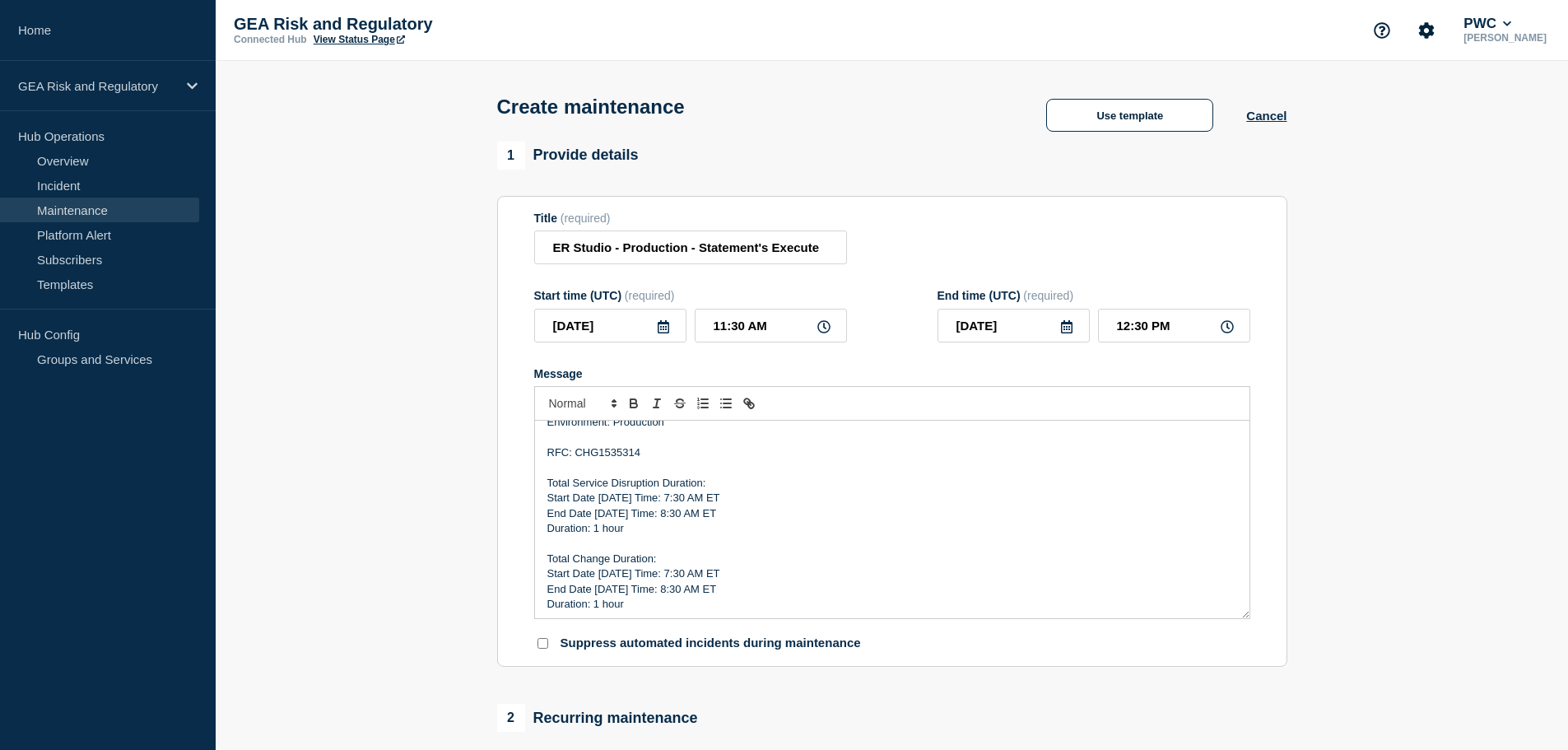
click at [729, 597] on p "End Date [DATE] Time: 8:30 AM ET" at bounding box center [892, 589] width 690 height 15
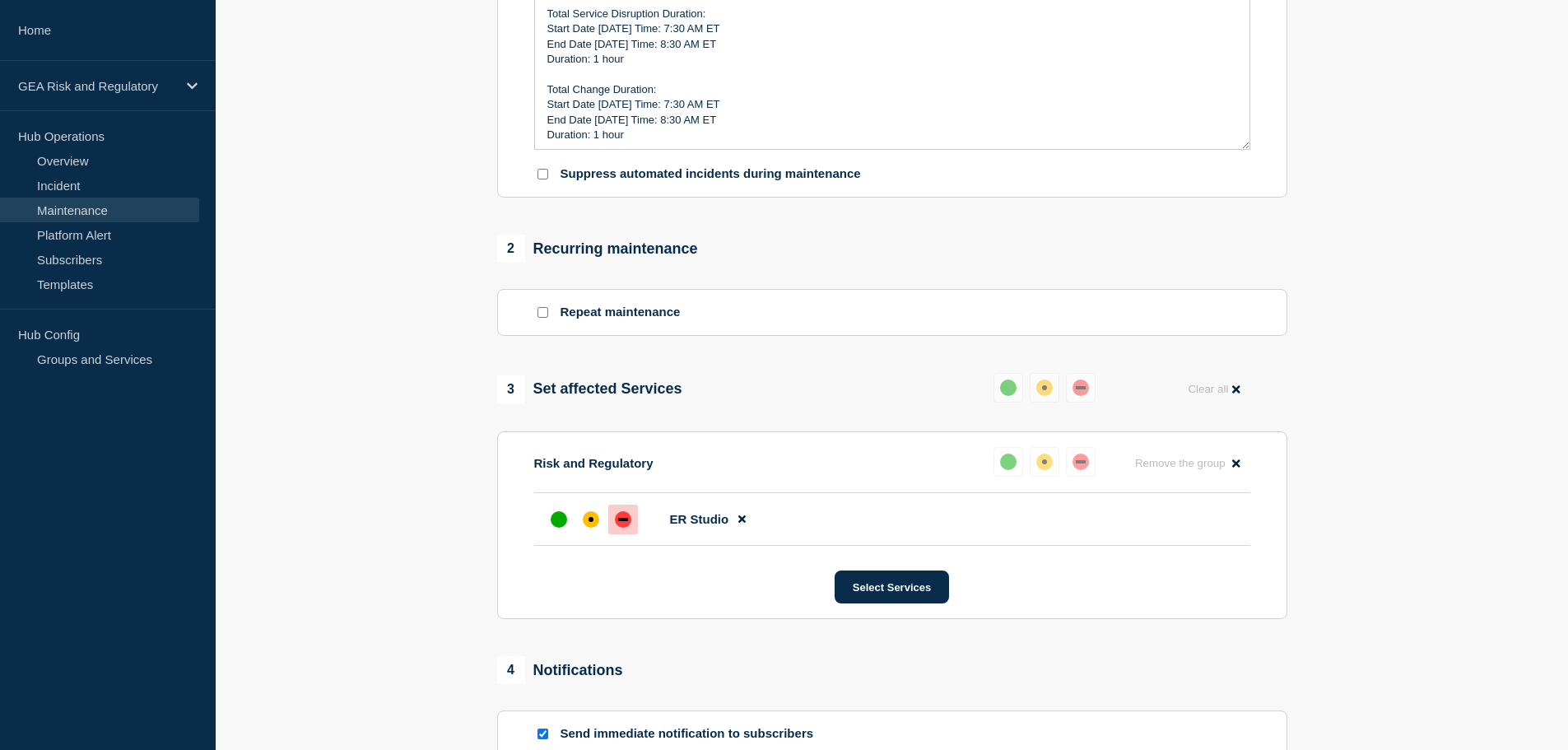
scroll to position [772, 0]
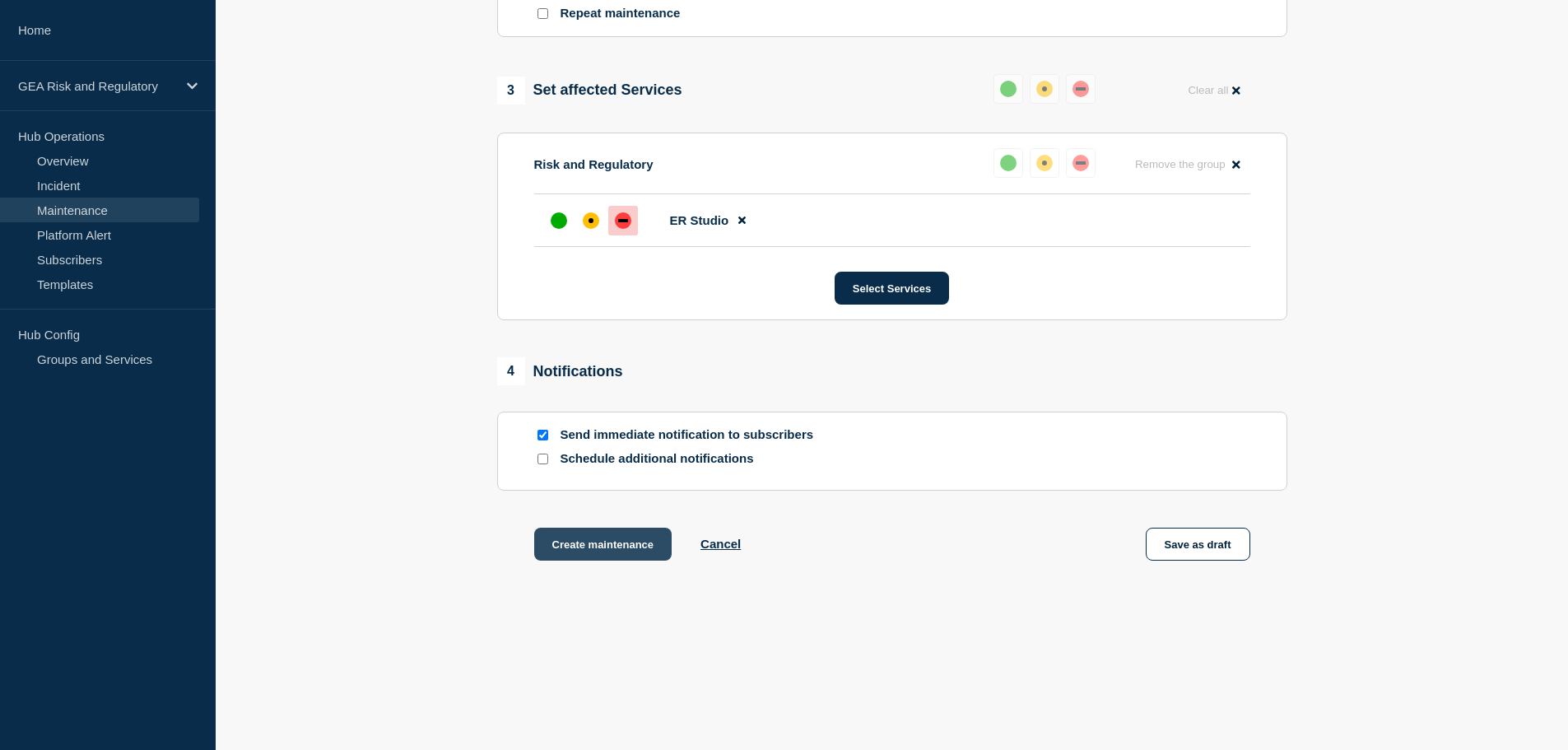
click at [627, 549] on button "Create maintenance" at bounding box center [603, 545] width 138 height 33
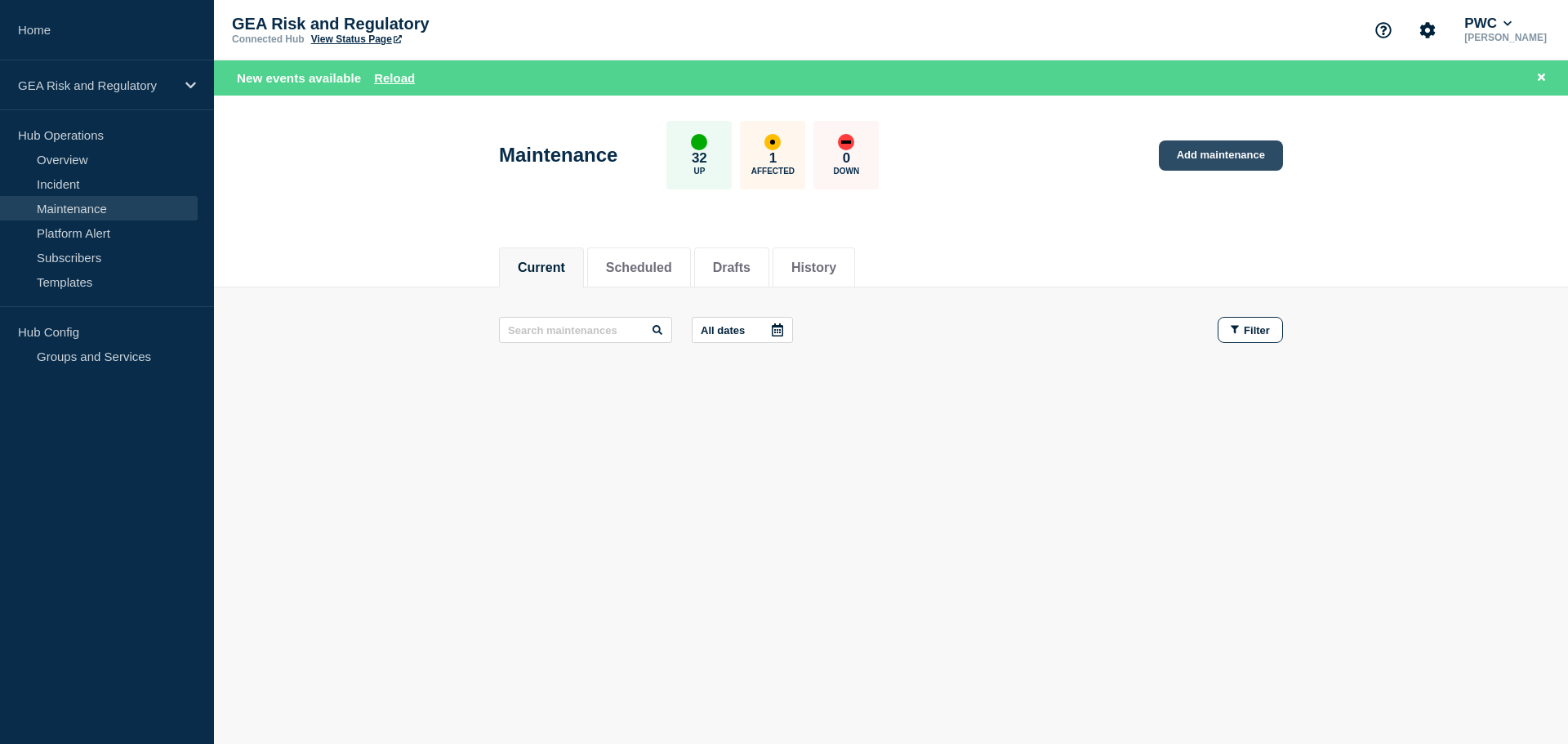
click at [1225, 162] on link "Add maintenance" at bounding box center [1220, 155] width 124 height 30
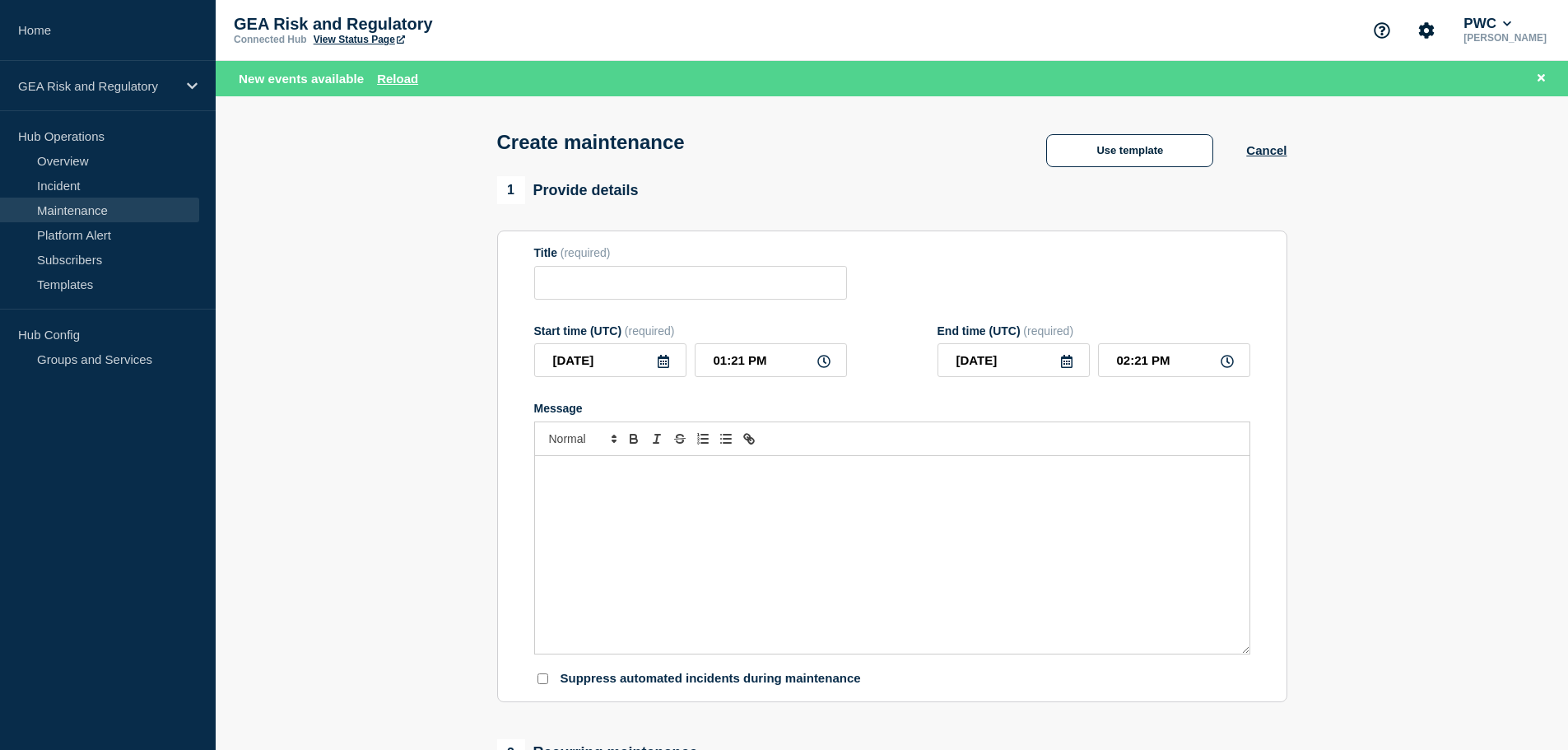
click at [727, 506] on div "Message" at bounding box center [893, 555] width 715 height 198
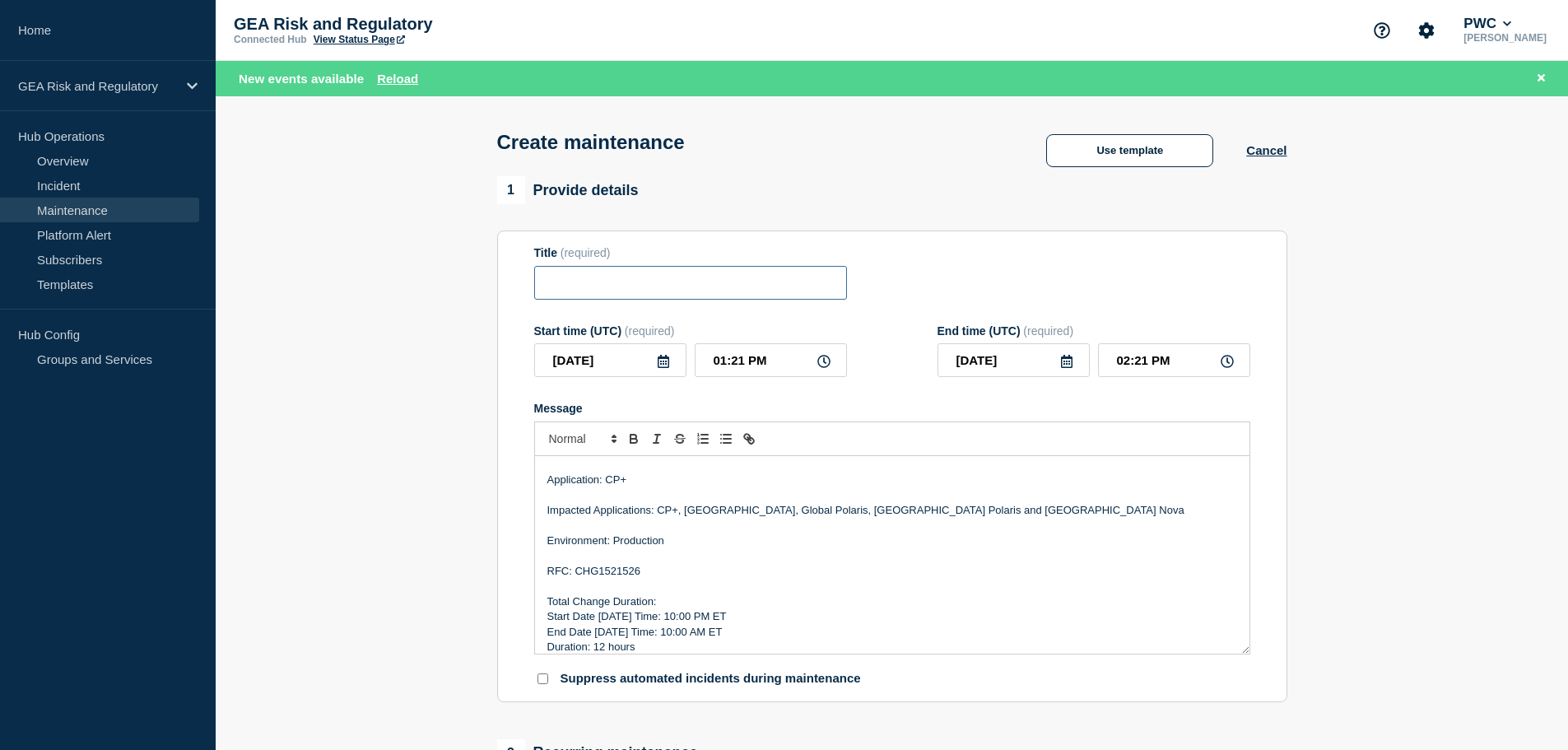
click at [612, 297] on input "Title" at bounding box center [691, 283] width 313 height 34
paste input "CP+ - Production - Sprint 26.1.2 Deployment"
type input "CP+ - Production - Sprint 26.1.2 Deployment"
click at [621, 573] on p "RFC: CHG1521526" at bounding box center [892, 571] width 690 height 15
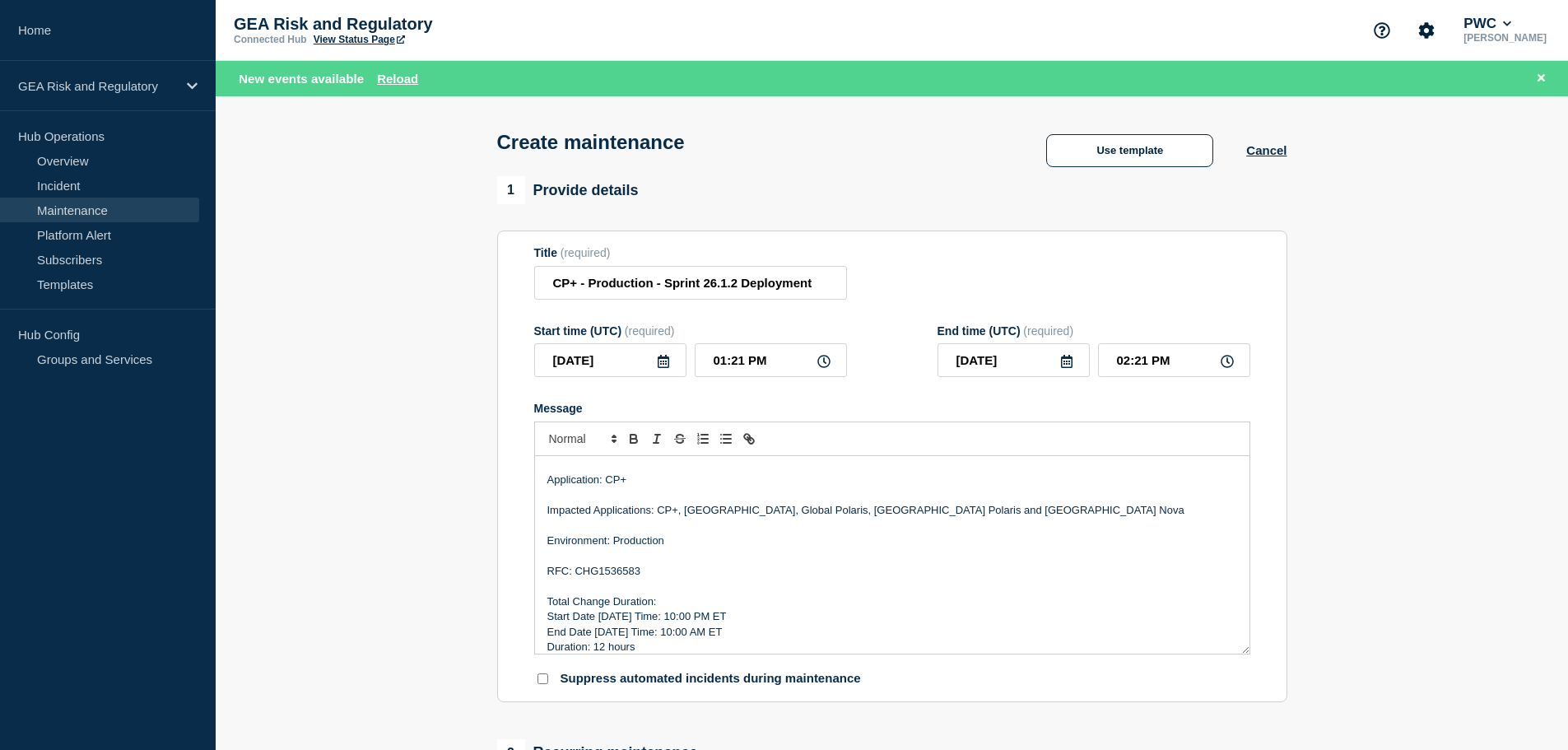
click at [610, 618] on p "Start Date [DATE] Time: 10:00 PM ET" at bounding box center [892, 616] width 690 height 15
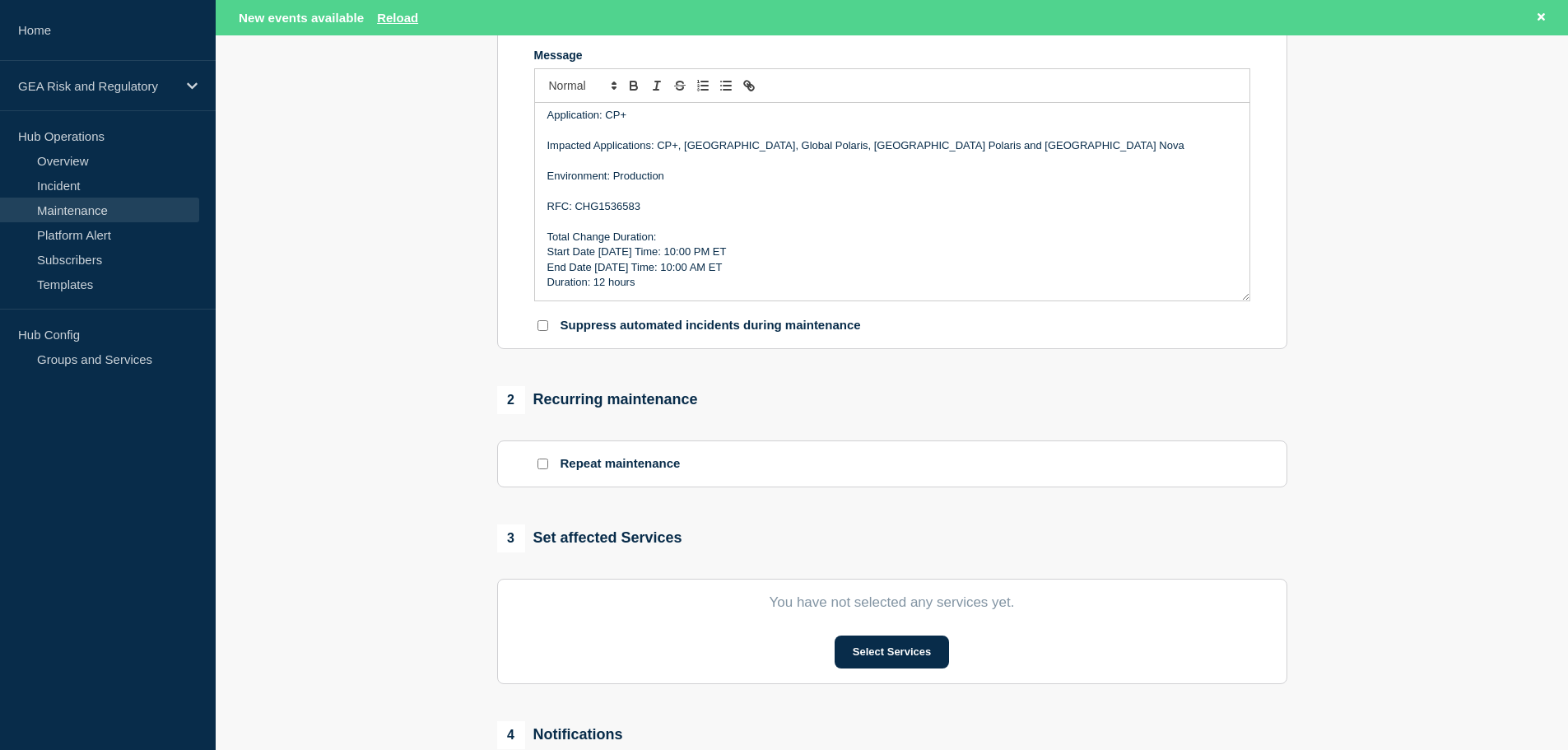
scroll to position [412, 0]
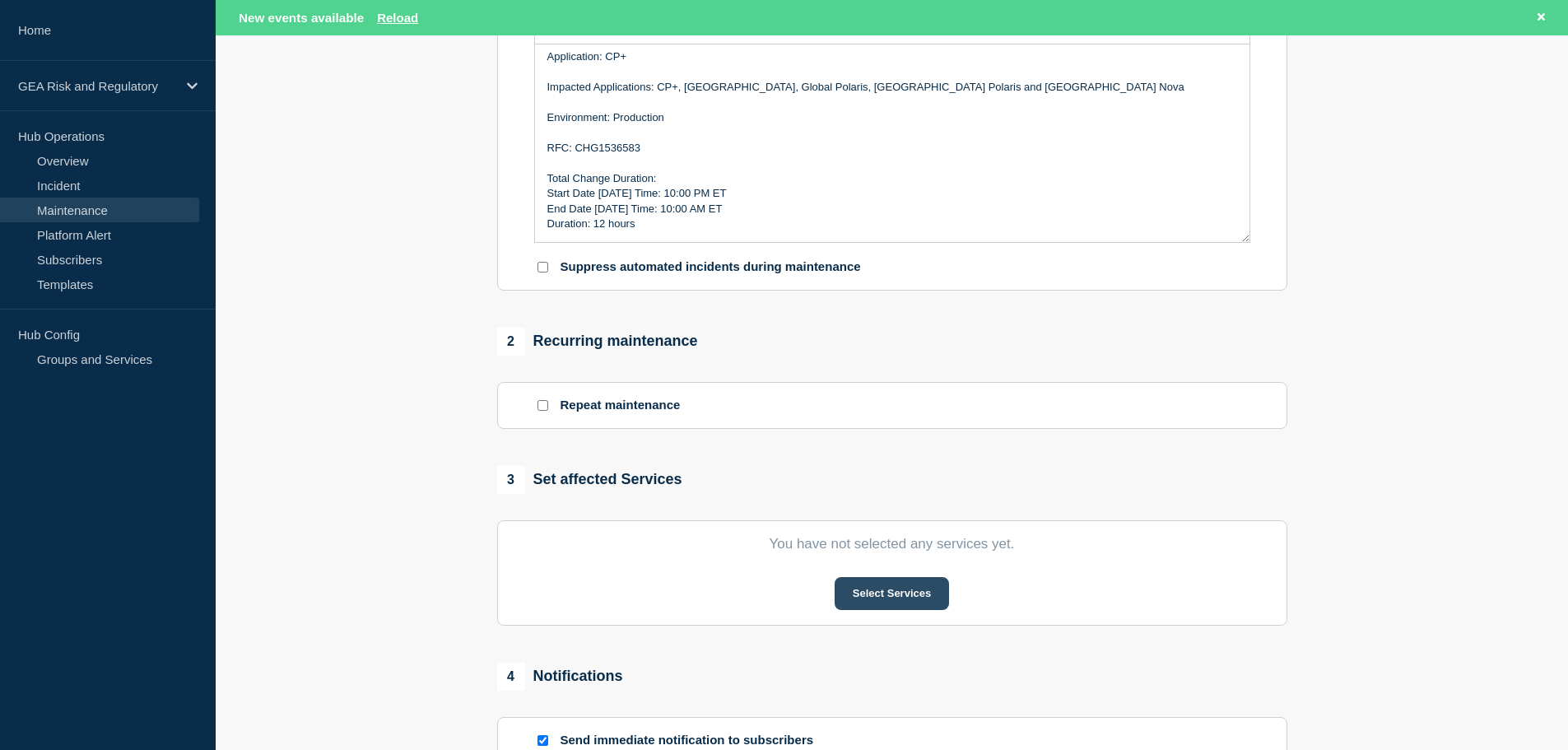
click at [910, 588] on button "Select Services" at bounding box center [892, 594] width 114 height 33
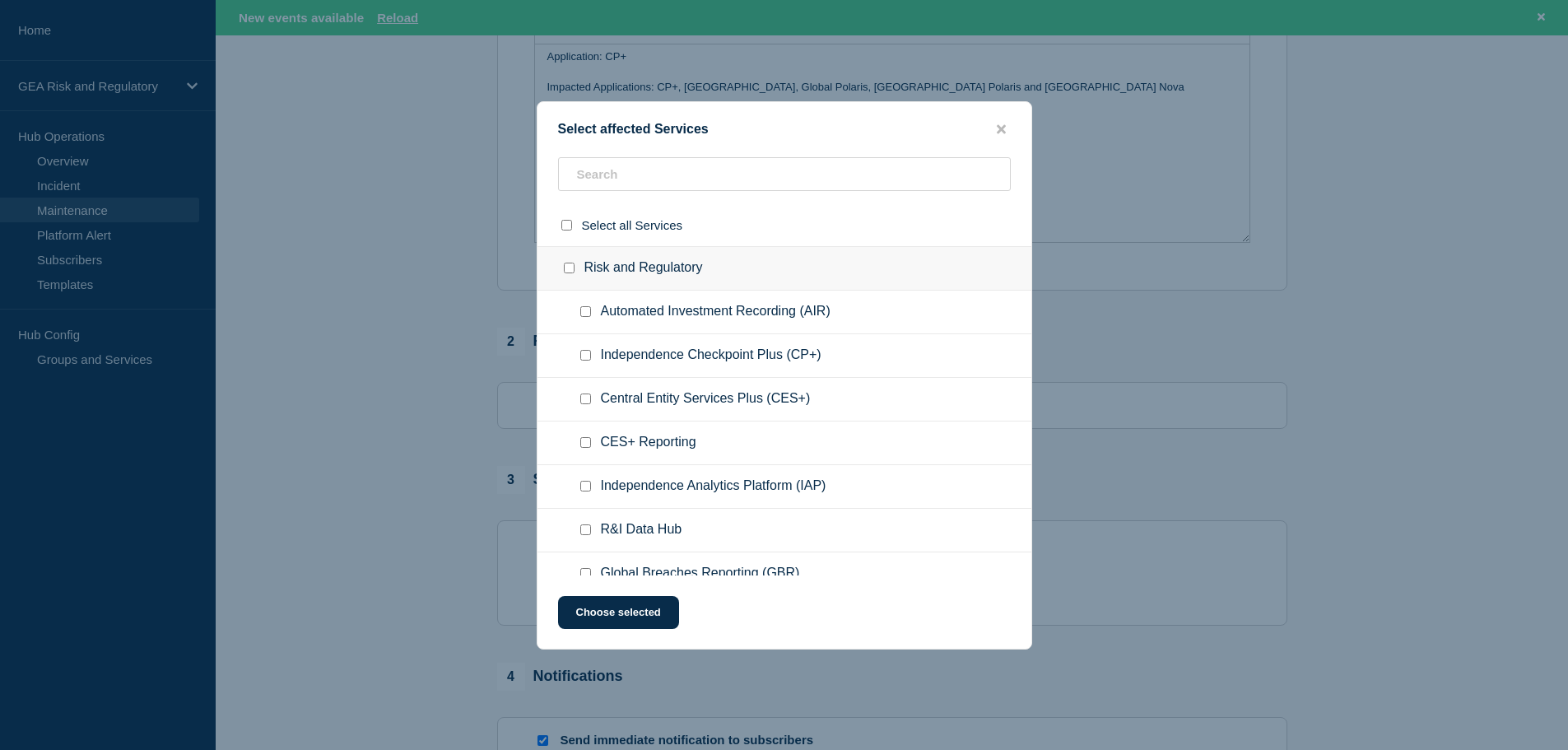
click at [583, 356] on input "Independence Checkpoint Plus (CP+) checkbox" at bounding box center [585, 355] width 11 height 11
checkbox input "true"
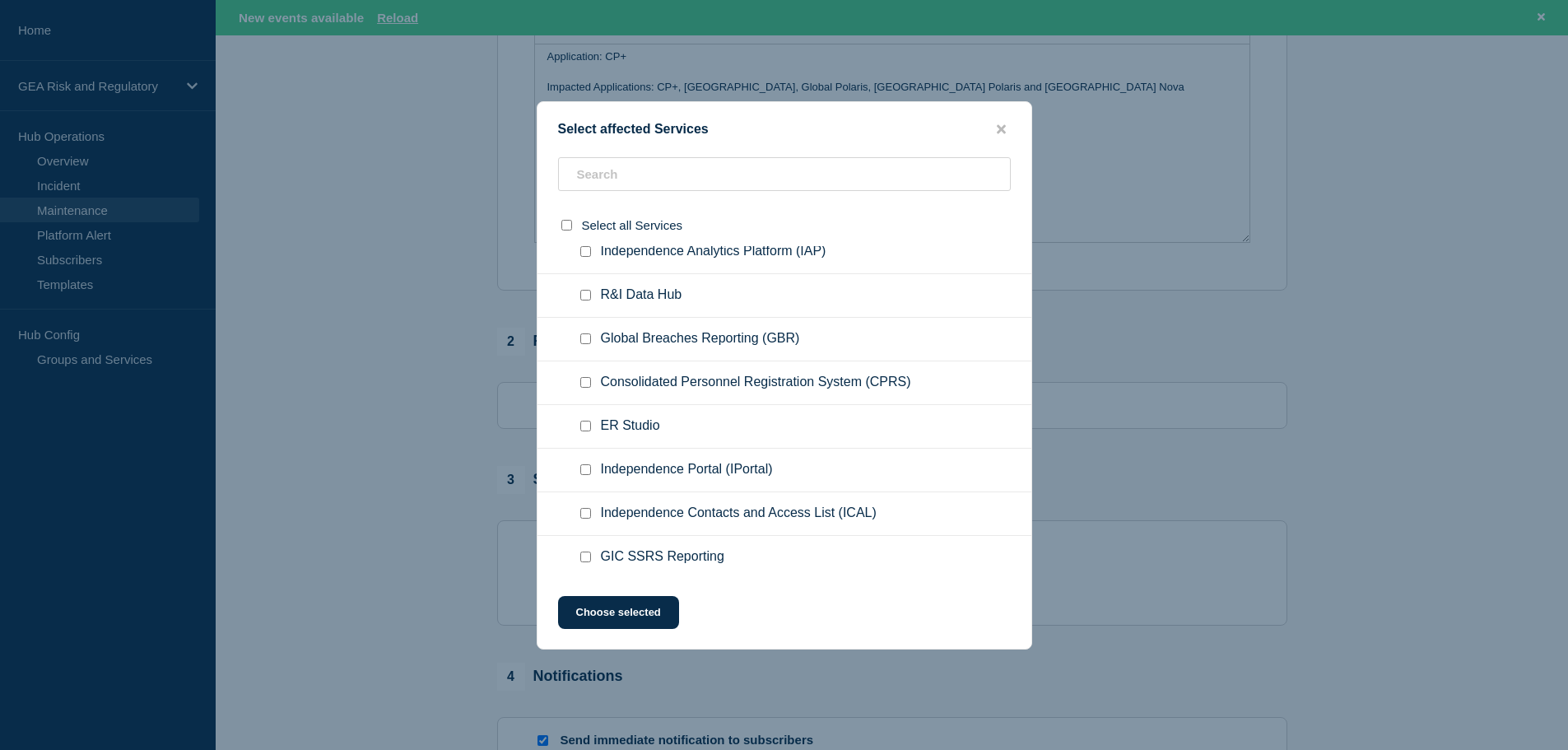
scroll to position [274, 0]
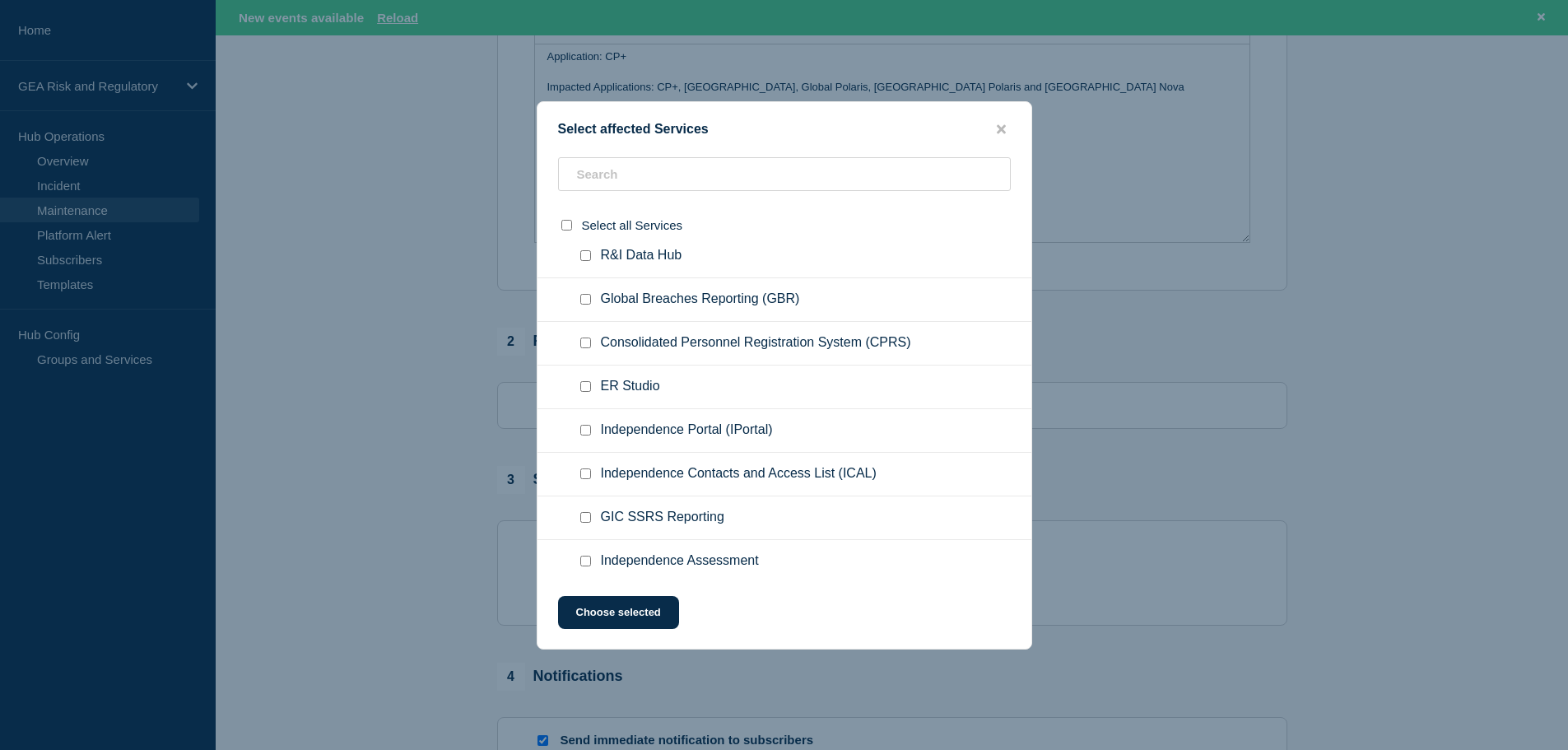
click at [589, 565] on input "Independence Assessment checkbox" at bounding box center [585, 561] width 11 height 11
checkbox input "true"
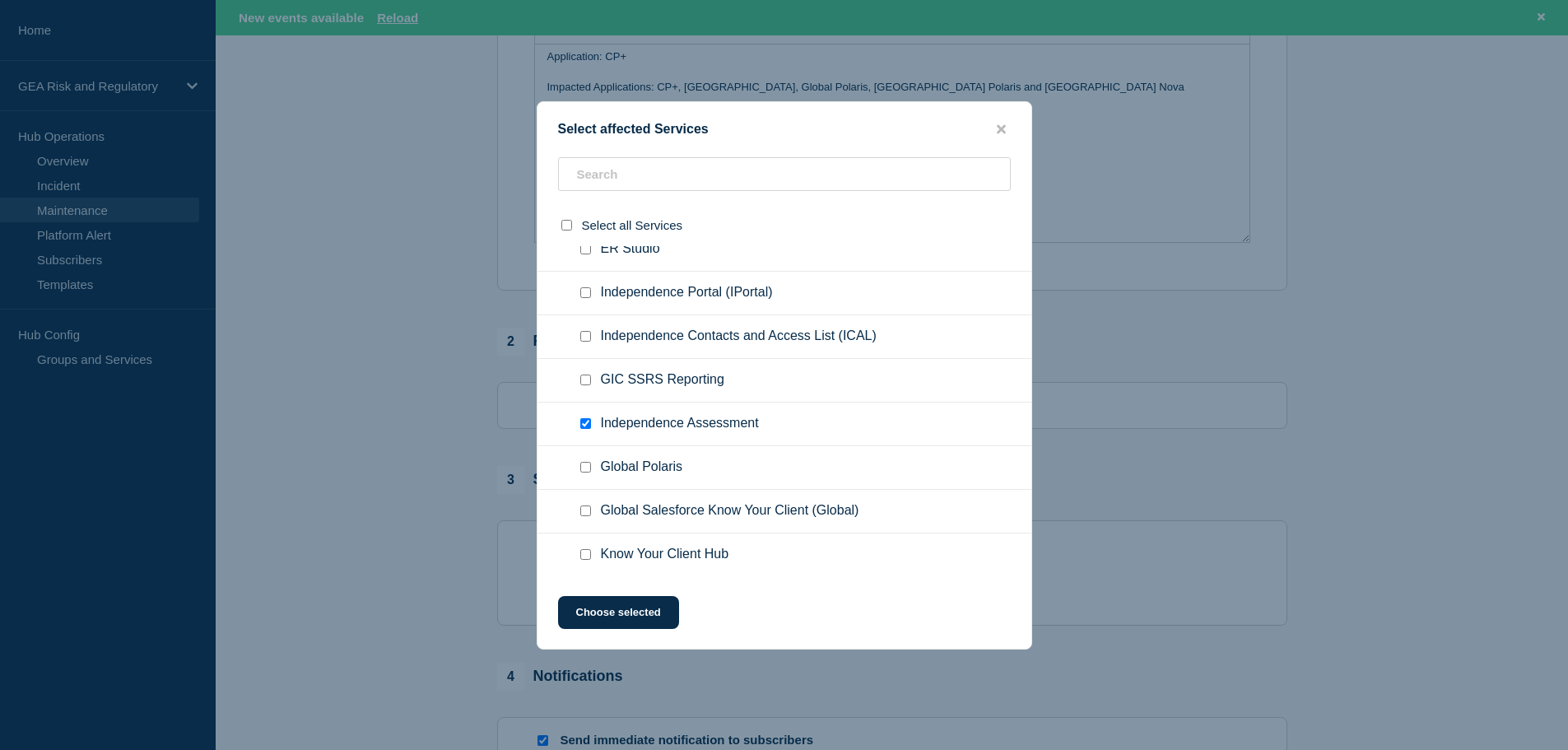
click at [590, 466] on input "Global Polaris checkbox" at bounding box center [585, 467] width 11 height 11
checkbox input "true"
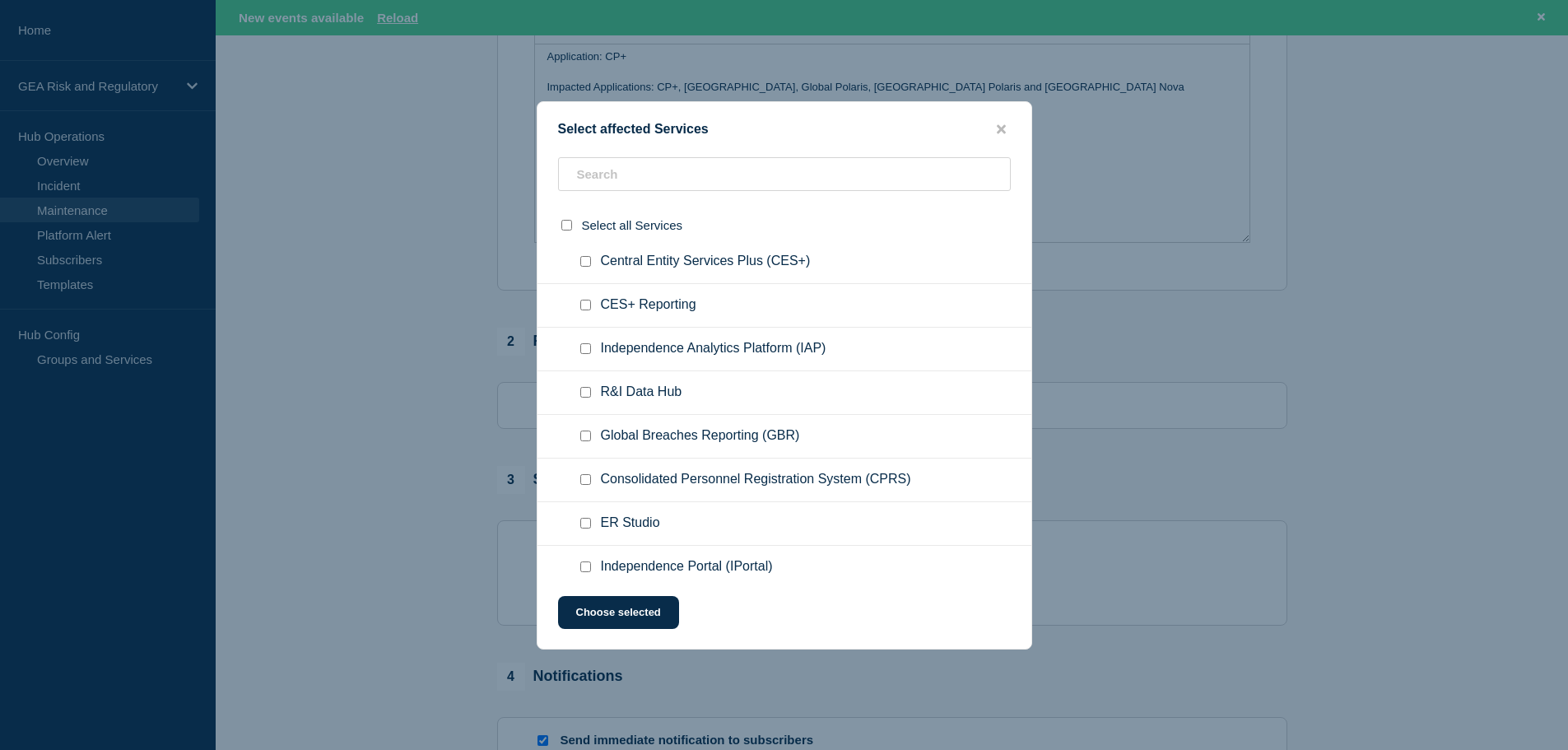
scroll to position [0, 0]
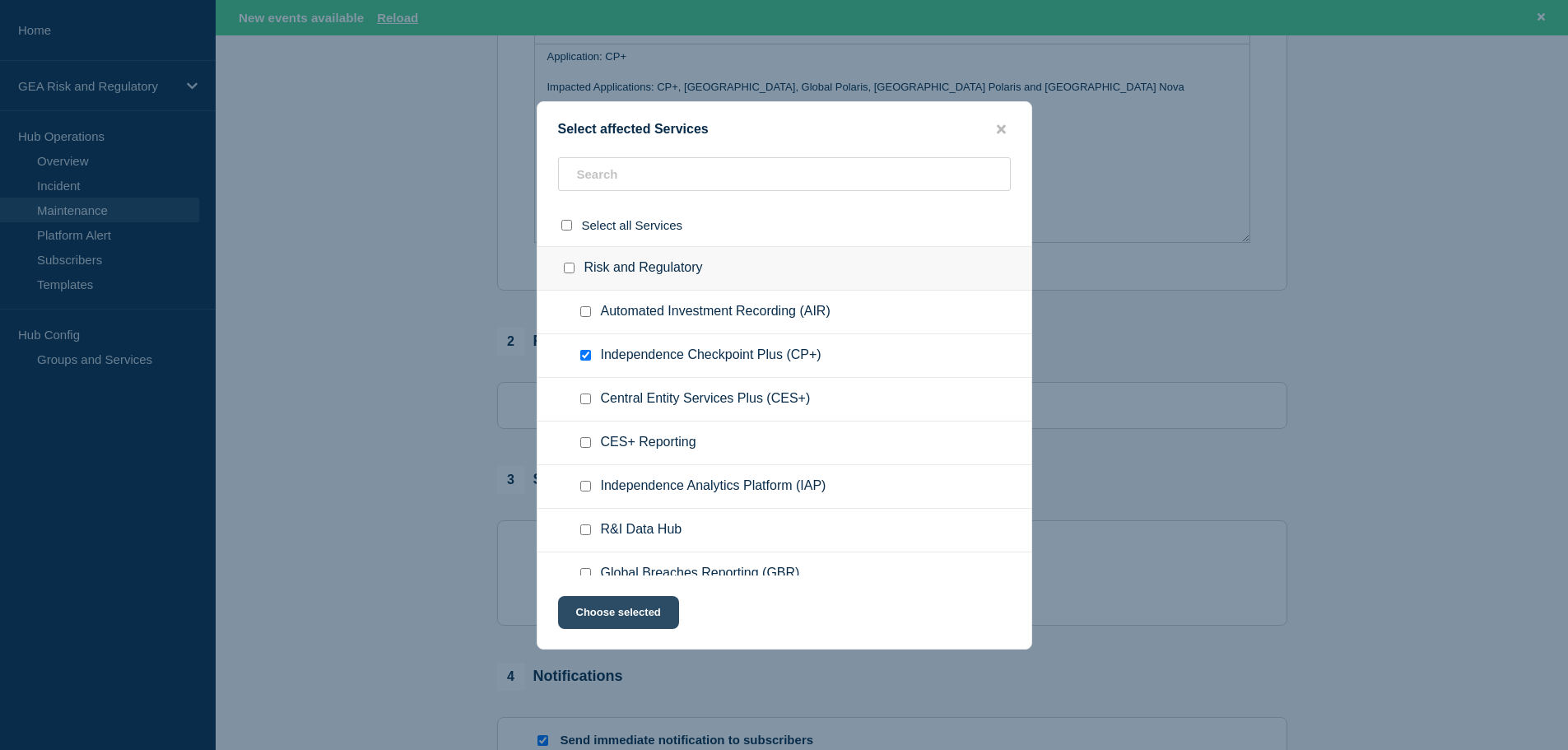
click at [652, 617] on button "Choose selected" at bounding box center [618, 612] width 121 height 33
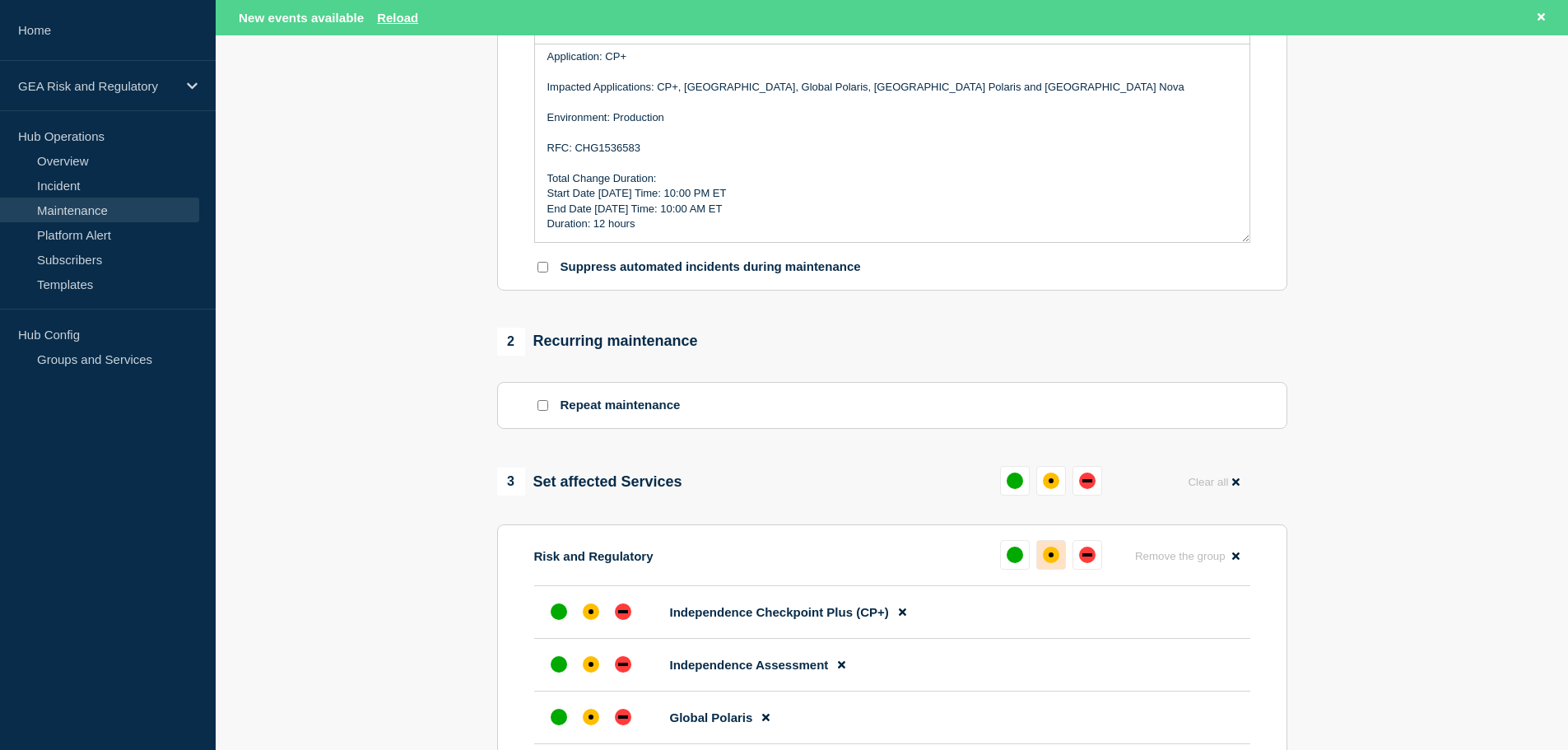
click at [1049, 558] on div "affected" at bounding box center [1051, 554] width 5 height 5
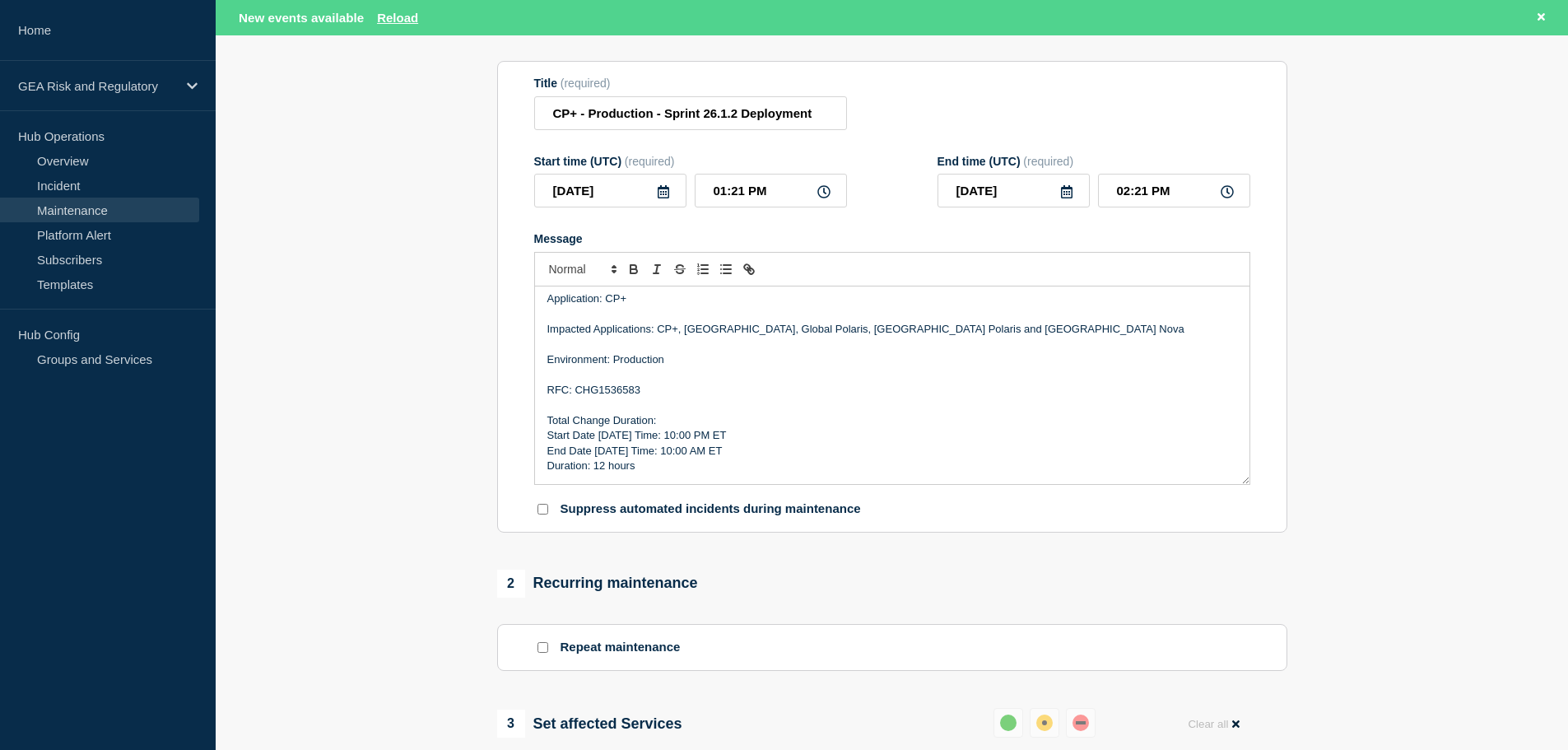
scroll to position [138, 0]
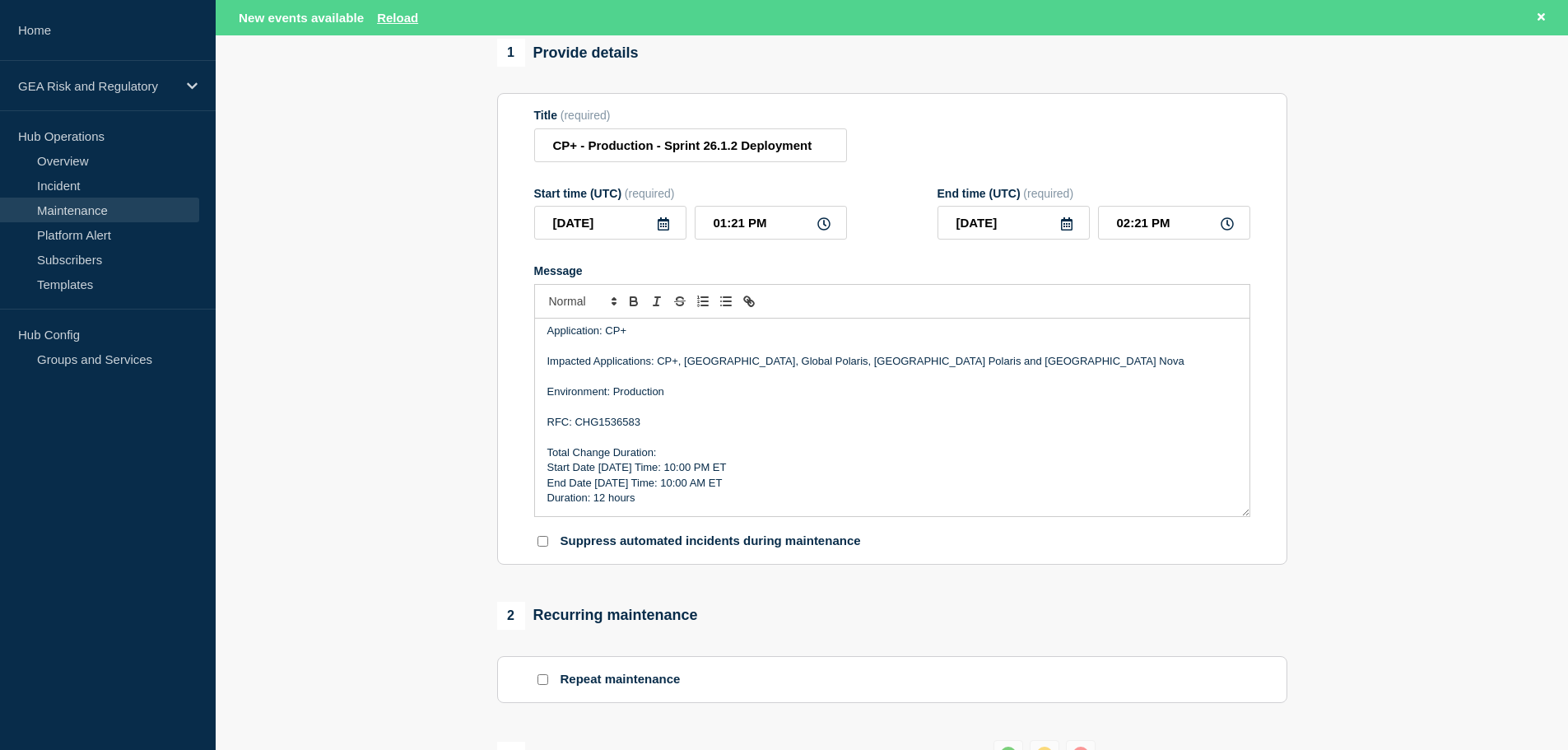
click at [100, 604] on aside "Home GEA Risk and Regulatory Hub Operations Overview Incident Maintenance Platf…" at bounding box center [108, 375] width 216 height 750
click at [735, 149] on input "CP+ - Production - Sprint 26.1.2 Deployment" at bounding box center [691, 145] width 313 height 34
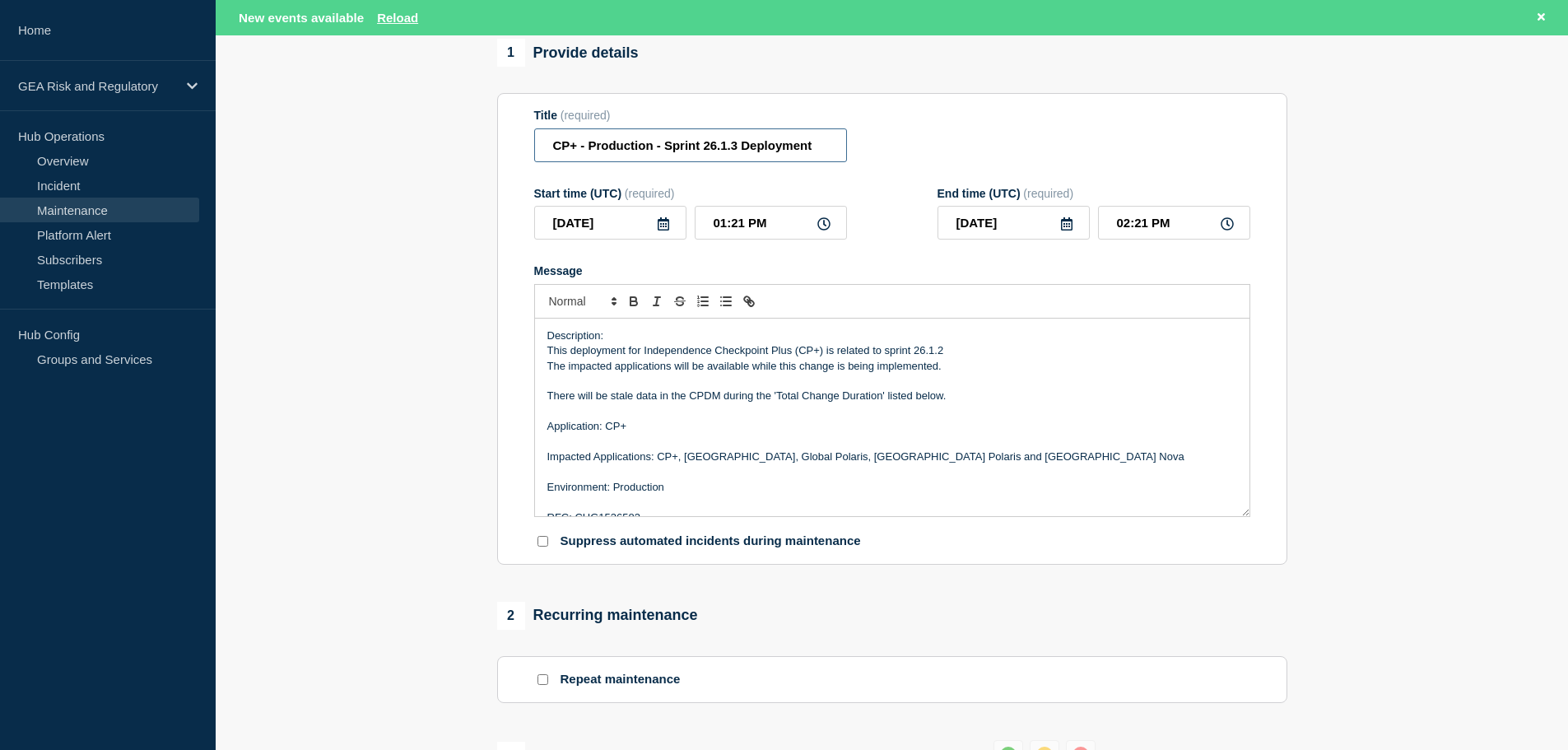
type input "CP+ - Production - Sprint 26.1.3 Deployment"
click at [941, 358] on p "This deployment for Independence Checkpoint Plus (CP+) is related to sprint 26.…" at bounding box center [892, 350] width 690 height 15
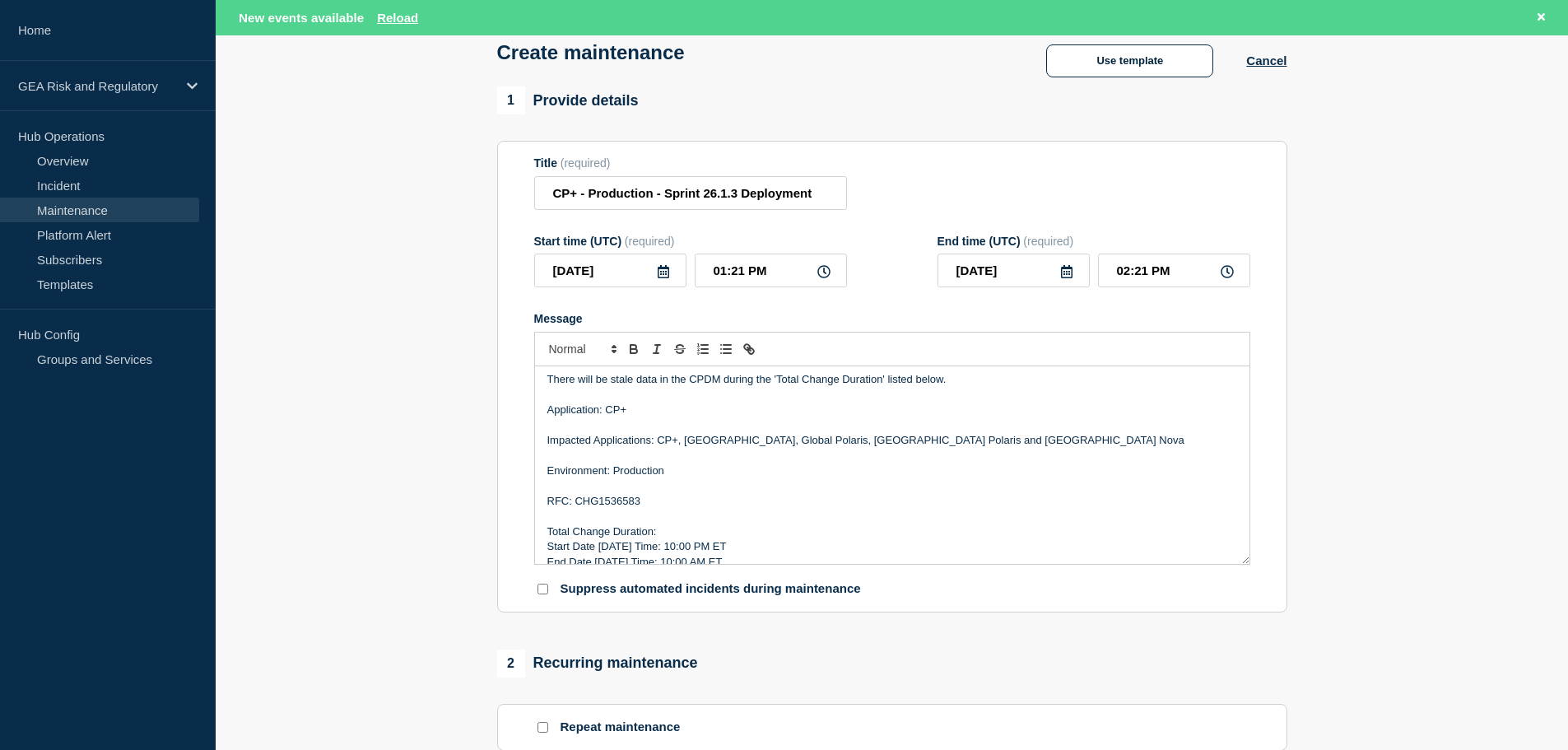
scroll to position [96, 0]
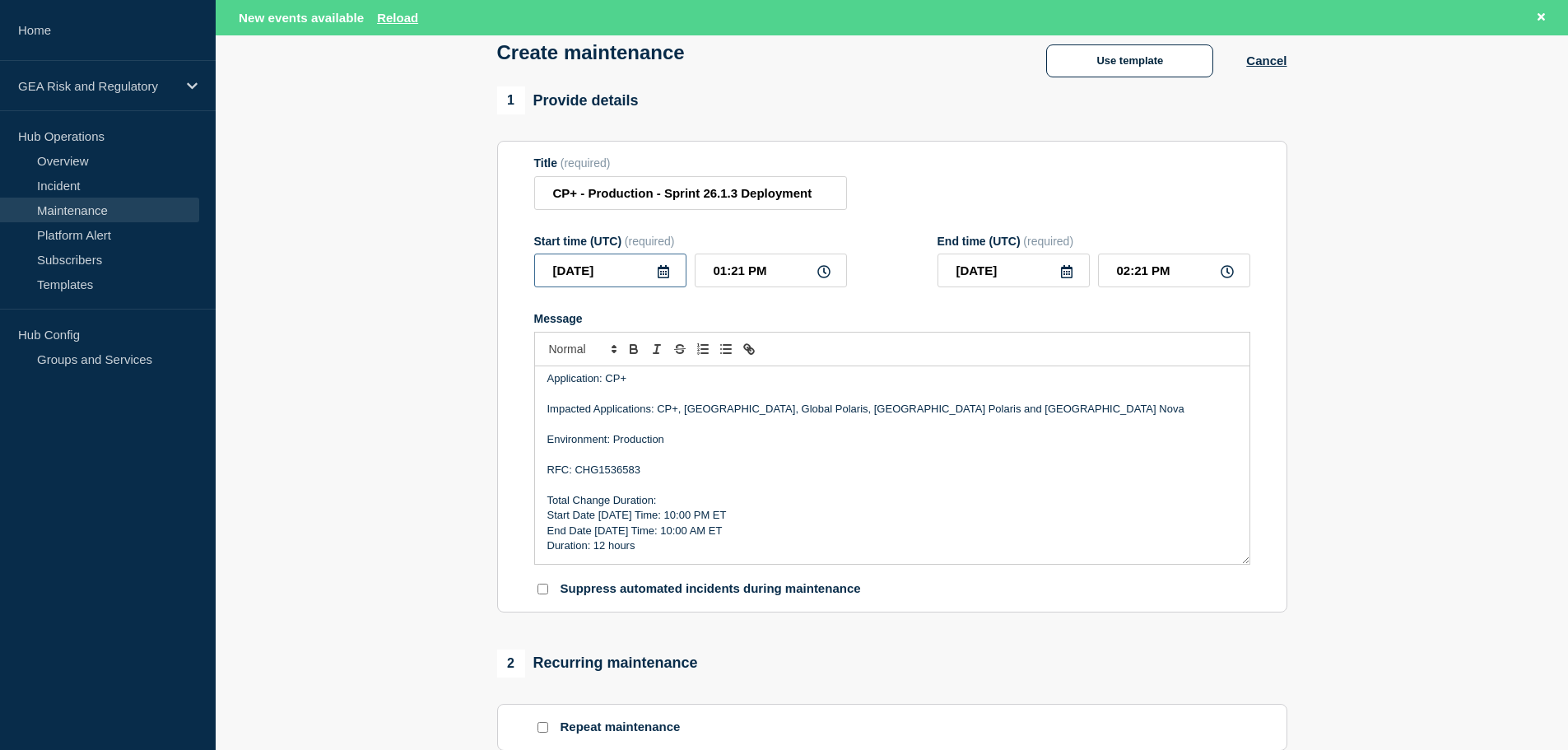
click at [670, 277] on input "[DATE]" at bounding box center [610, 270] width 152 height 34
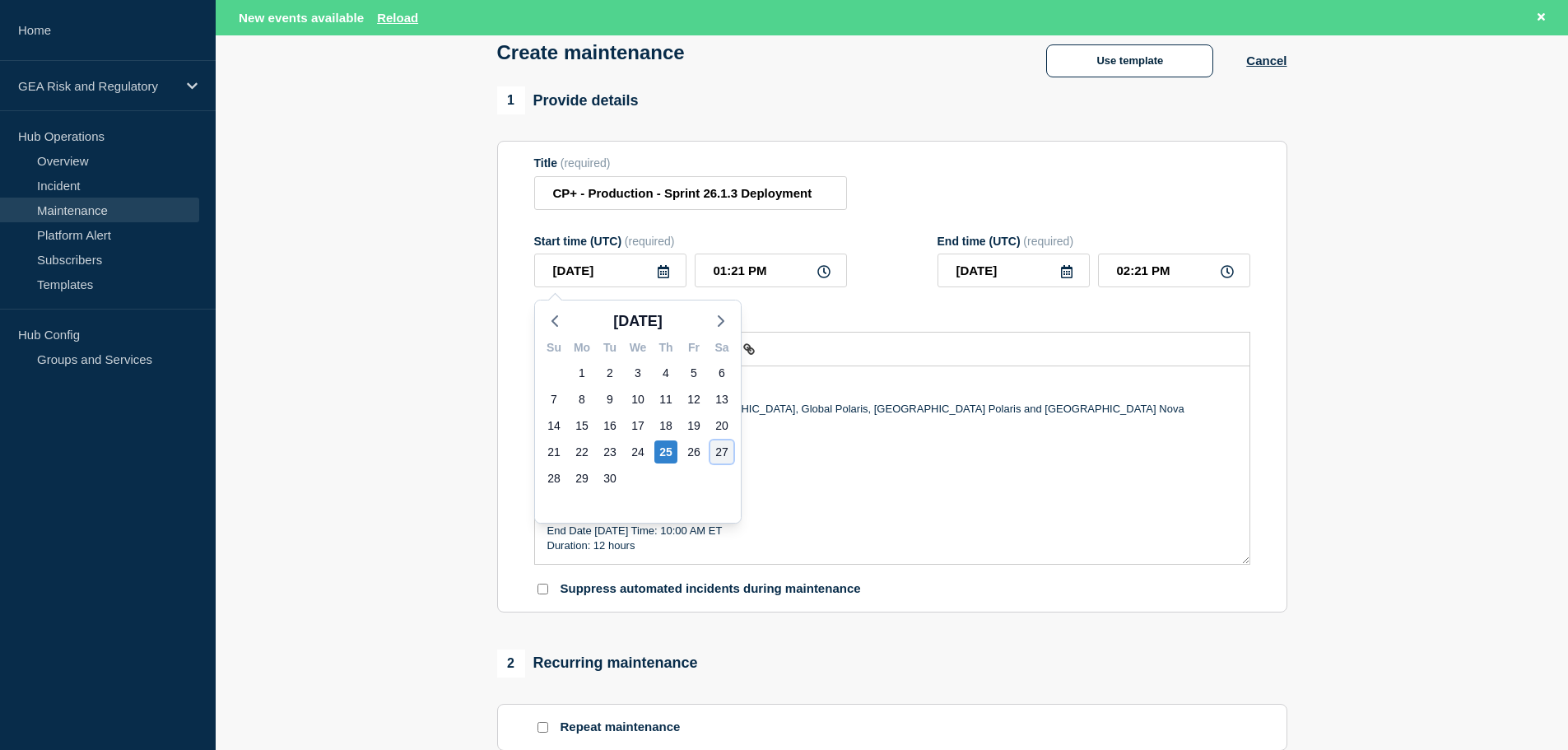
click at [722, 453] on div "27" at bounding box center [723, 453] width 23 height 23
type input "[DATE]"
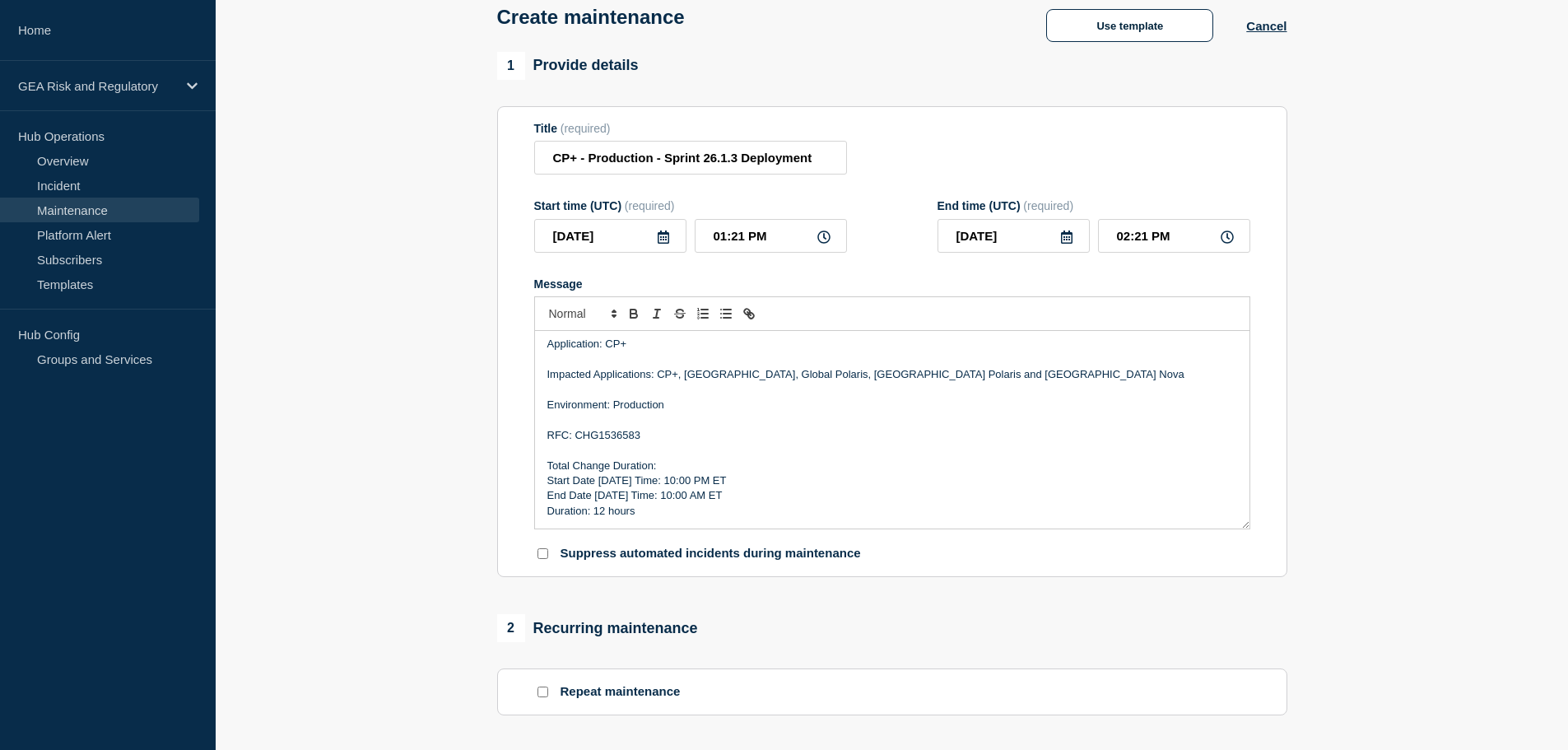
scroll to position [54, 0]
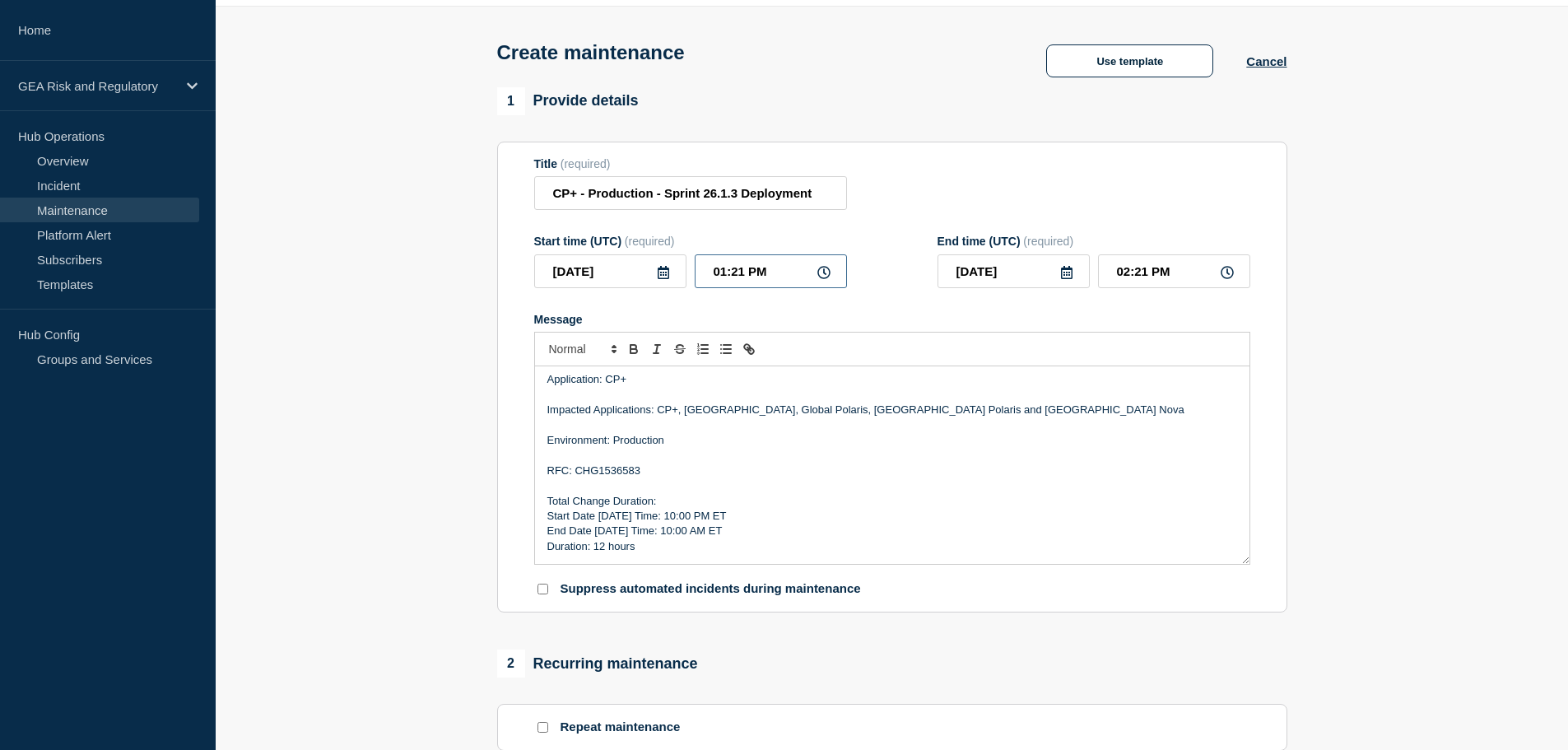
click at [711, 274] on input "01:21 PM" at bounding box center [770, 271] width 152 height 34
type input "02:21 PM"
type input "03:21 PM"
type input "02:01 PM"
type input "03:01 PM"
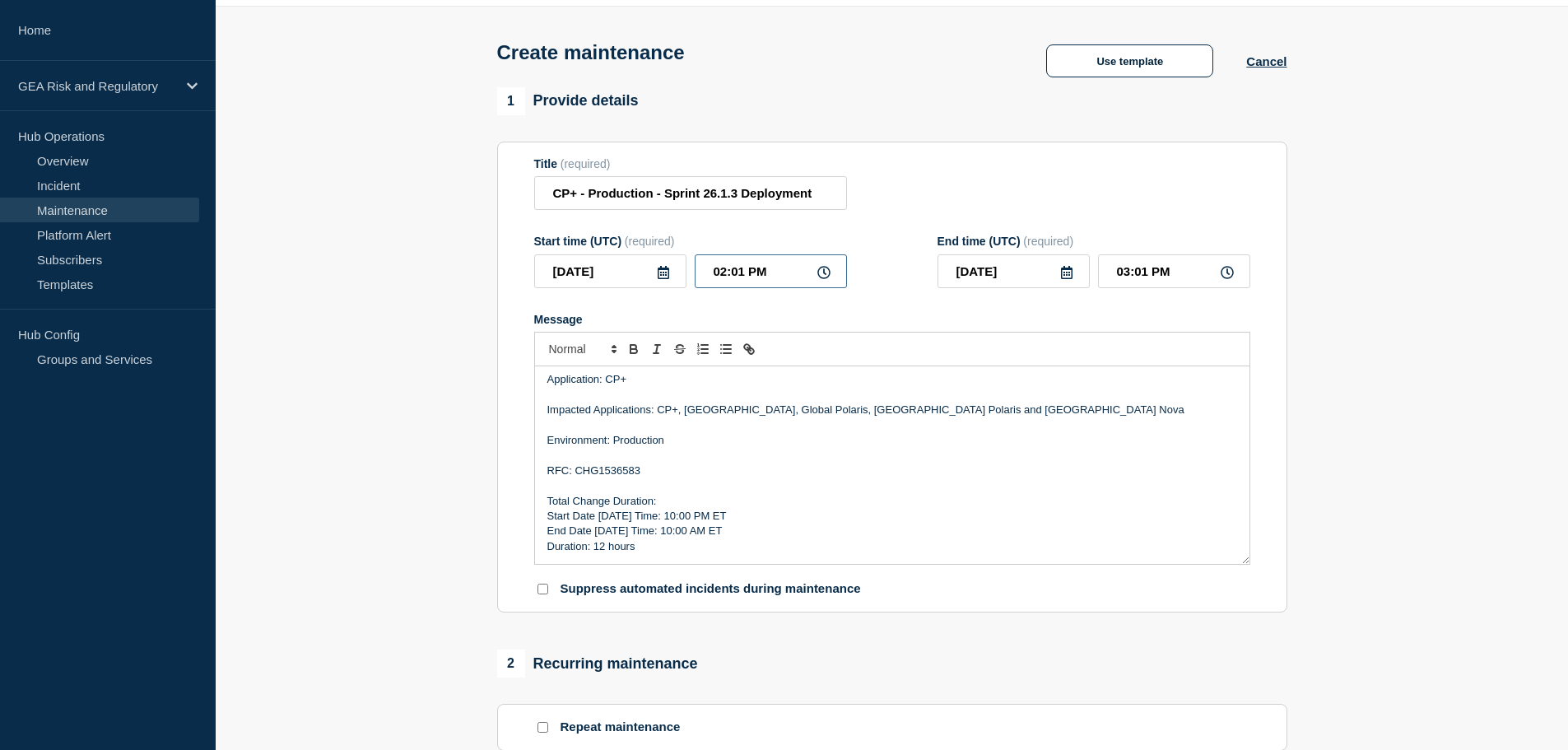
type input "02:00 PM"
type input "03:00 PM"
type input "02:00 AM"
click at [1118, 275] on input "03:00 AM" at bounding box center [1174, 271] width 152 height 34
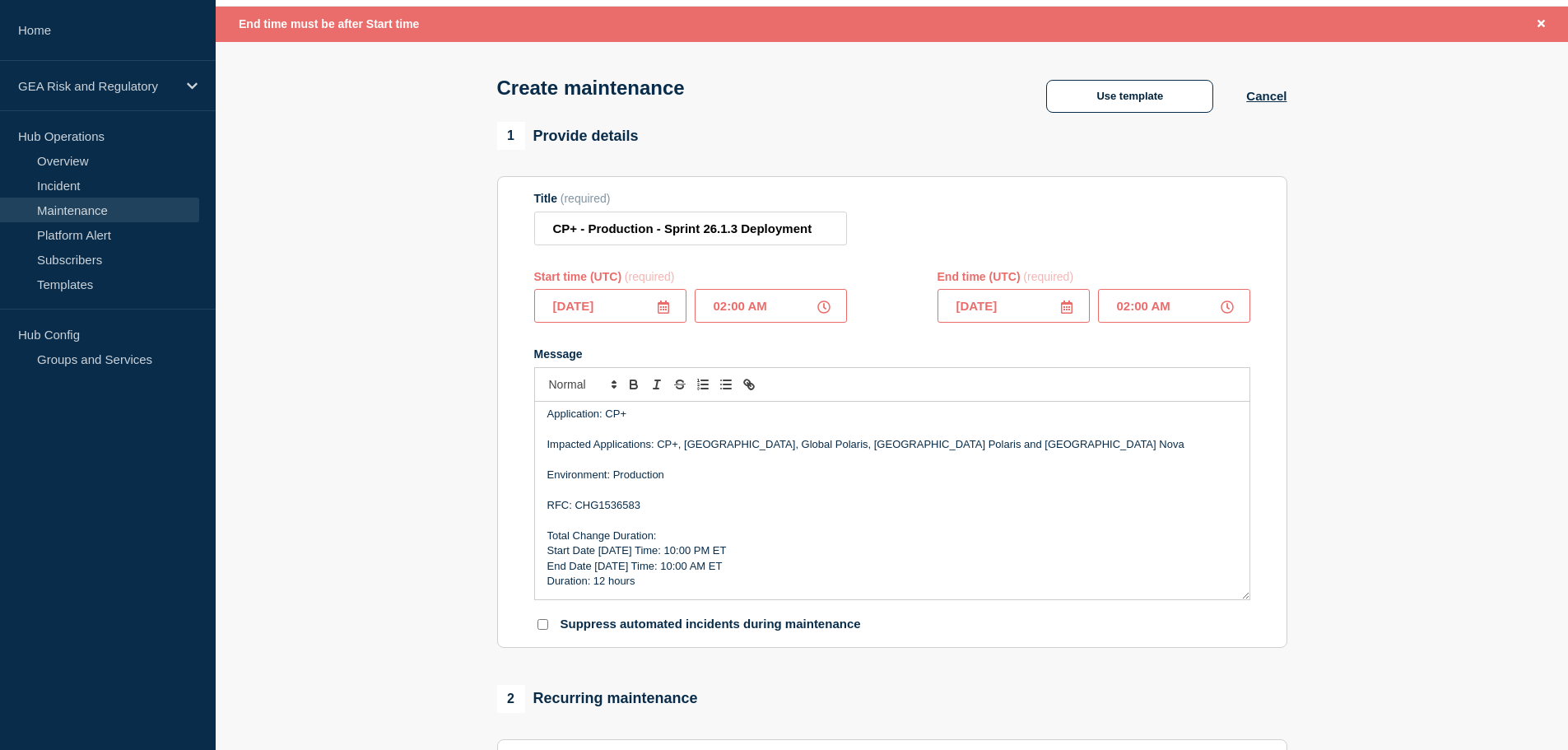
type input "02:00 PM"
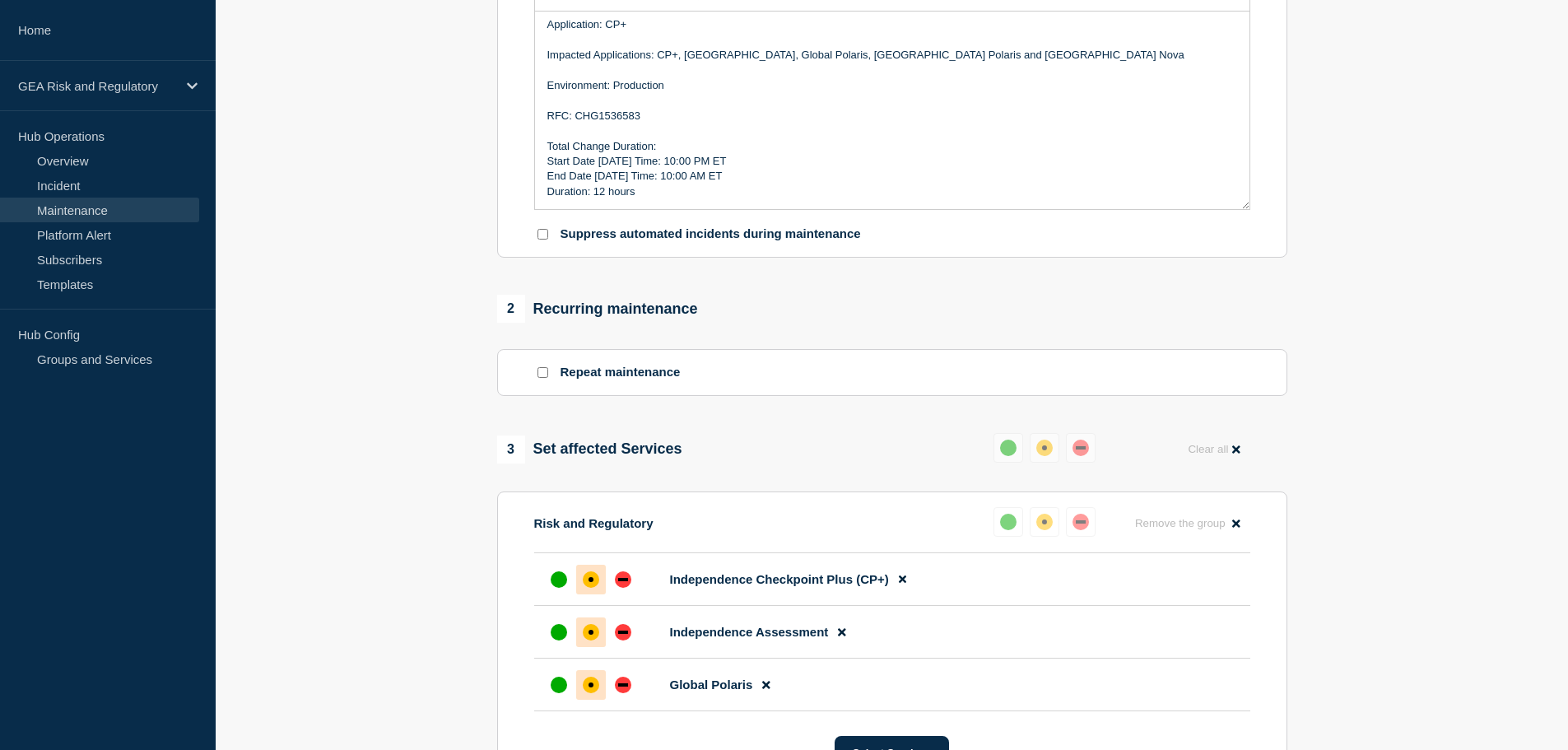
scroll to position [466, 0]
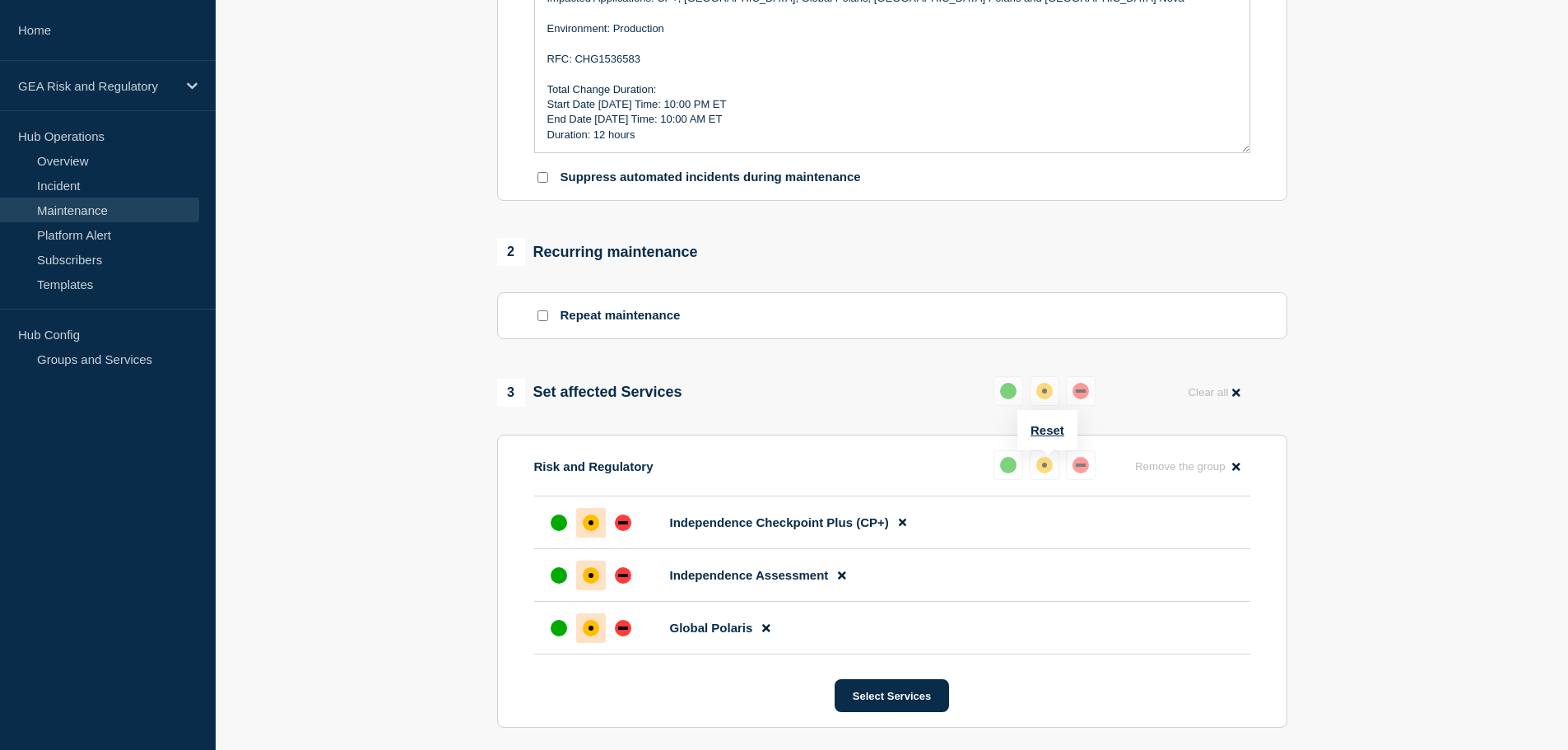
click at [1010, 471] on div "up" at bounding box center [1008, 465] width 16 height 16
click at [1012, 464] on div "up" at bounding box center [1008, 465] width 16 height 16
click at [1002, 390] on div "up" at bounding box center [1008, 391] width 16 height 16
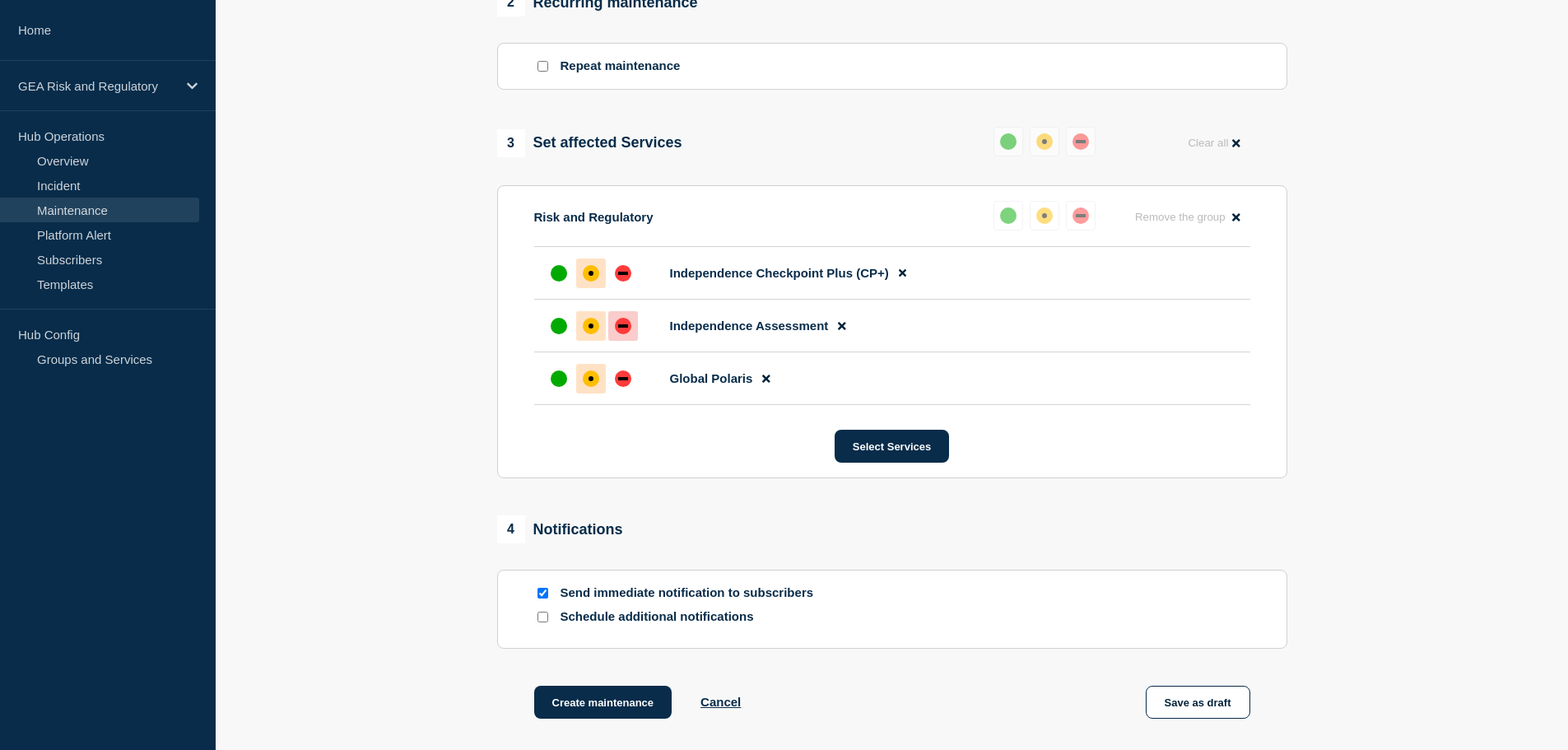
scroll to position [604, 0]
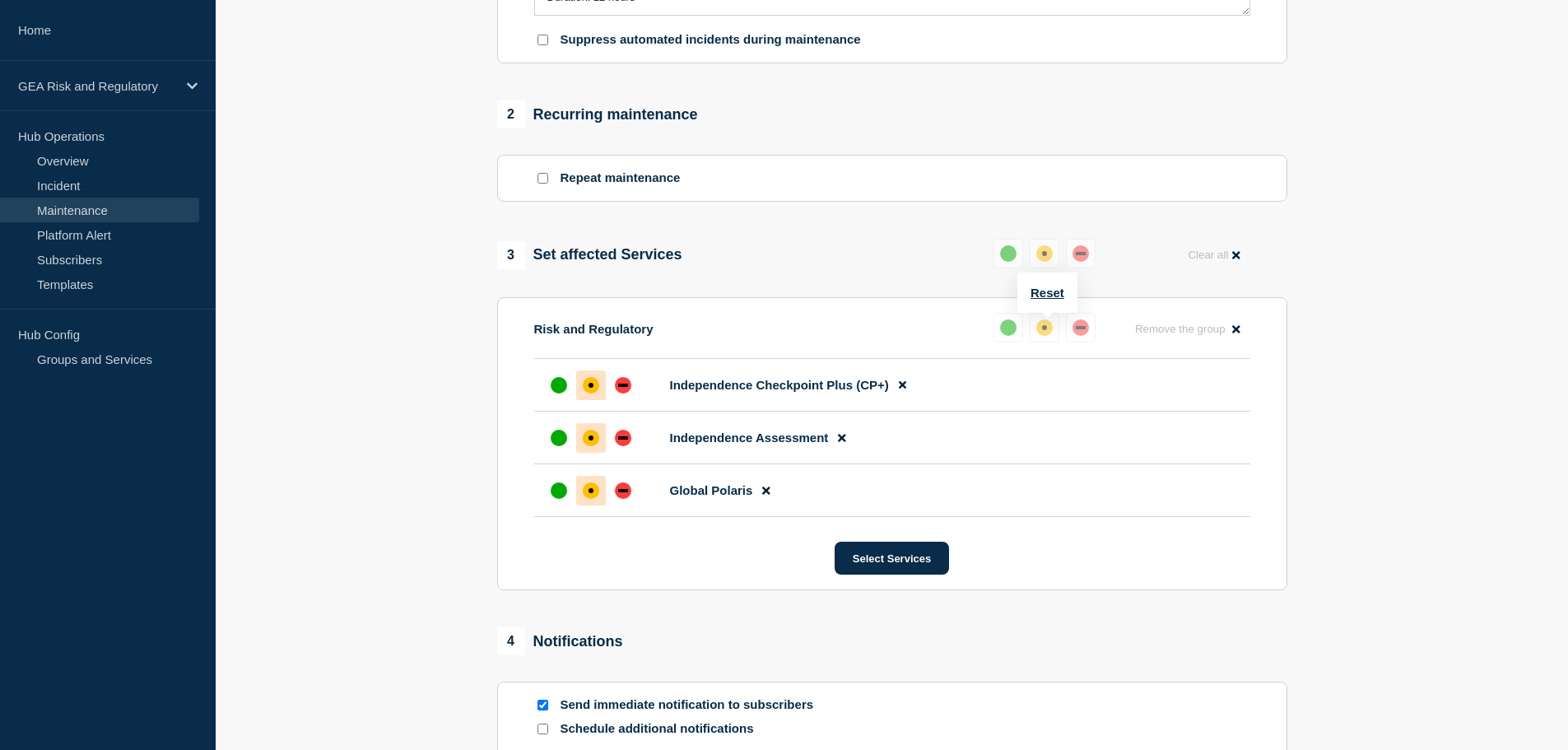
click at [1010, 329] on div "up" at bounding box center [1008, 328] width 16 height 16
click at [1049, 294] on button "Reset" at bounding box center [1047, 293] width 34 height 14
click at [1018, 331] on div "up" at bounding box center [1015, 328] width 16 height 16
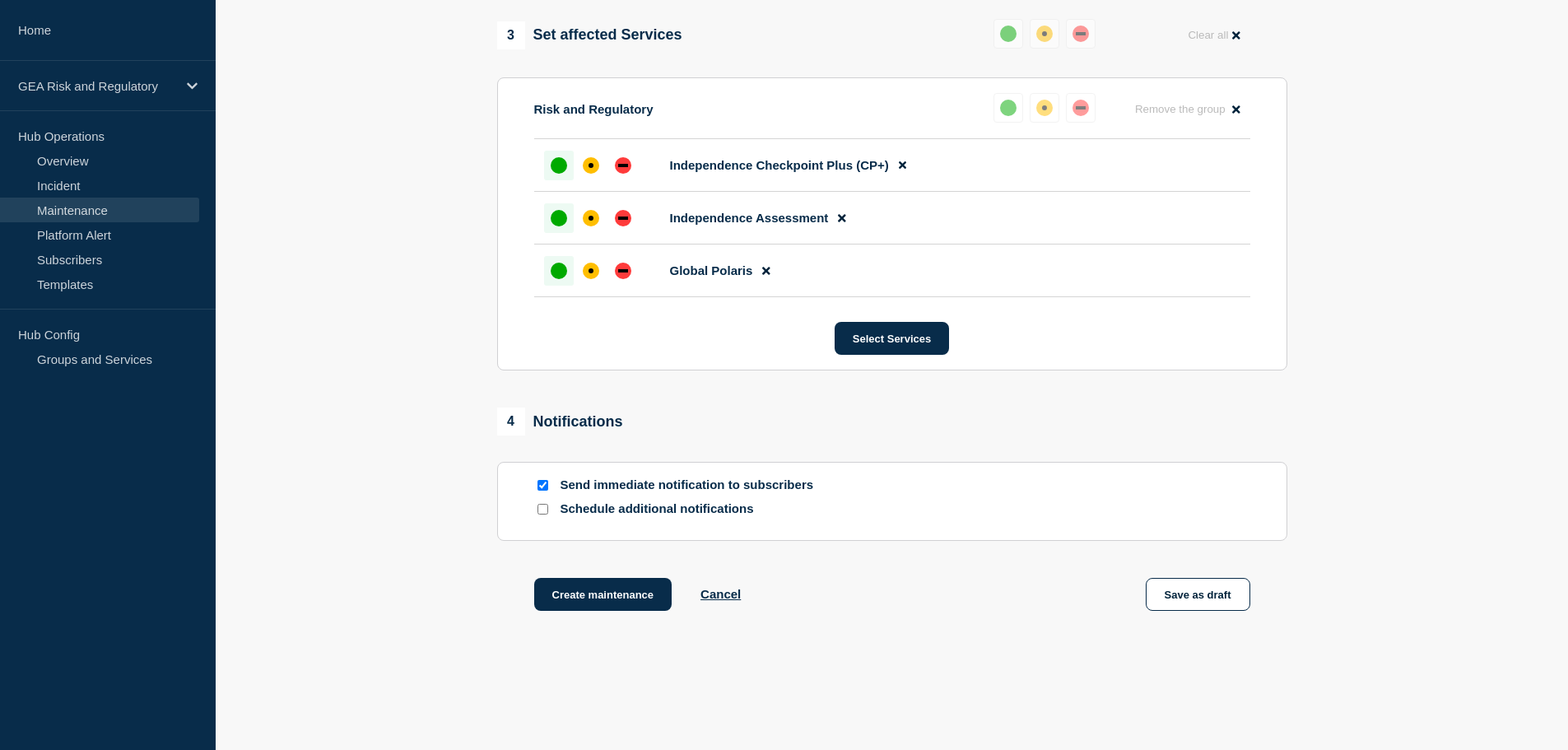
scroll to position [878, 0]
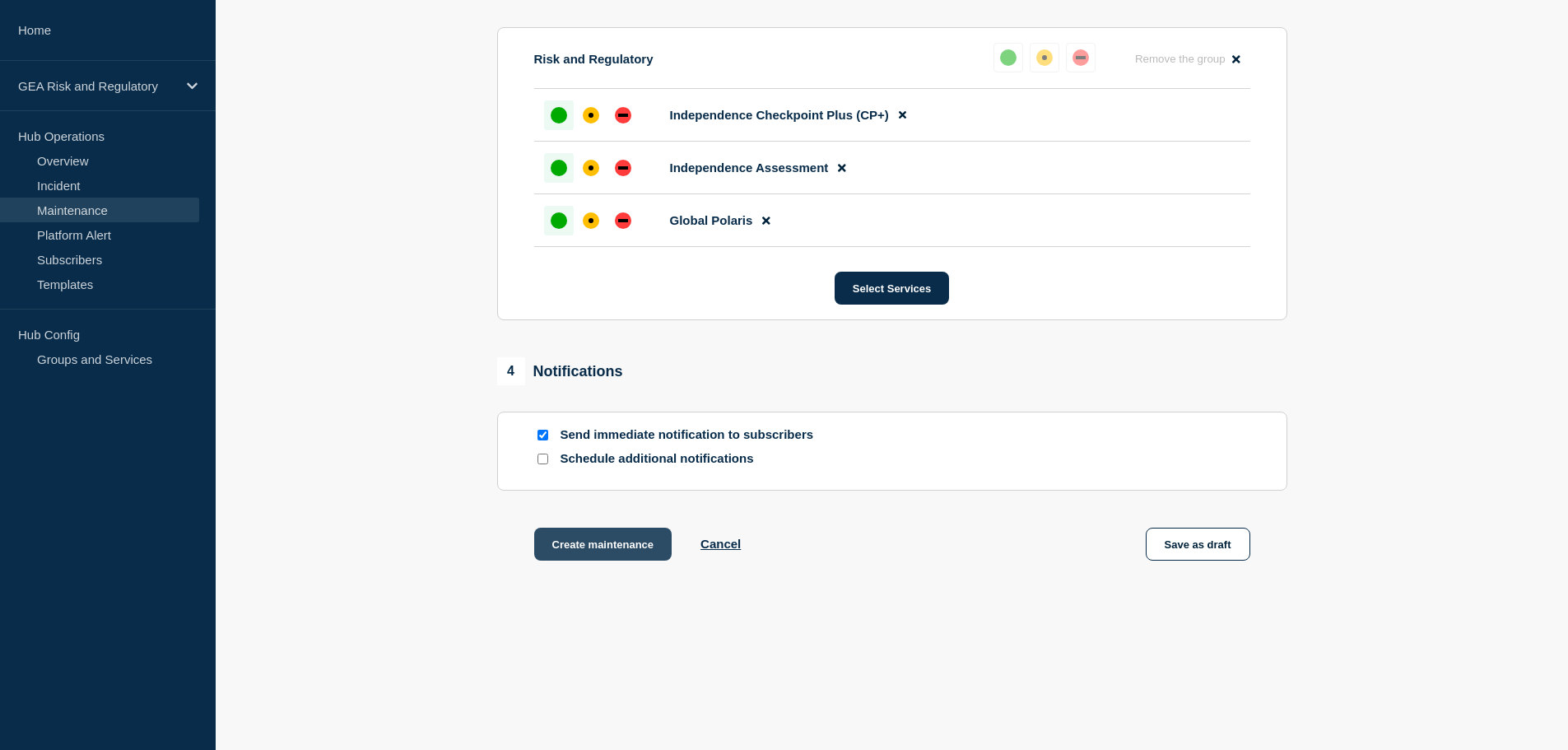
click at [625, 551] on button "Create maintenance" at bounding box center [603, 545] width 138 height 33
